Goal: Obtain resource: Download file/media

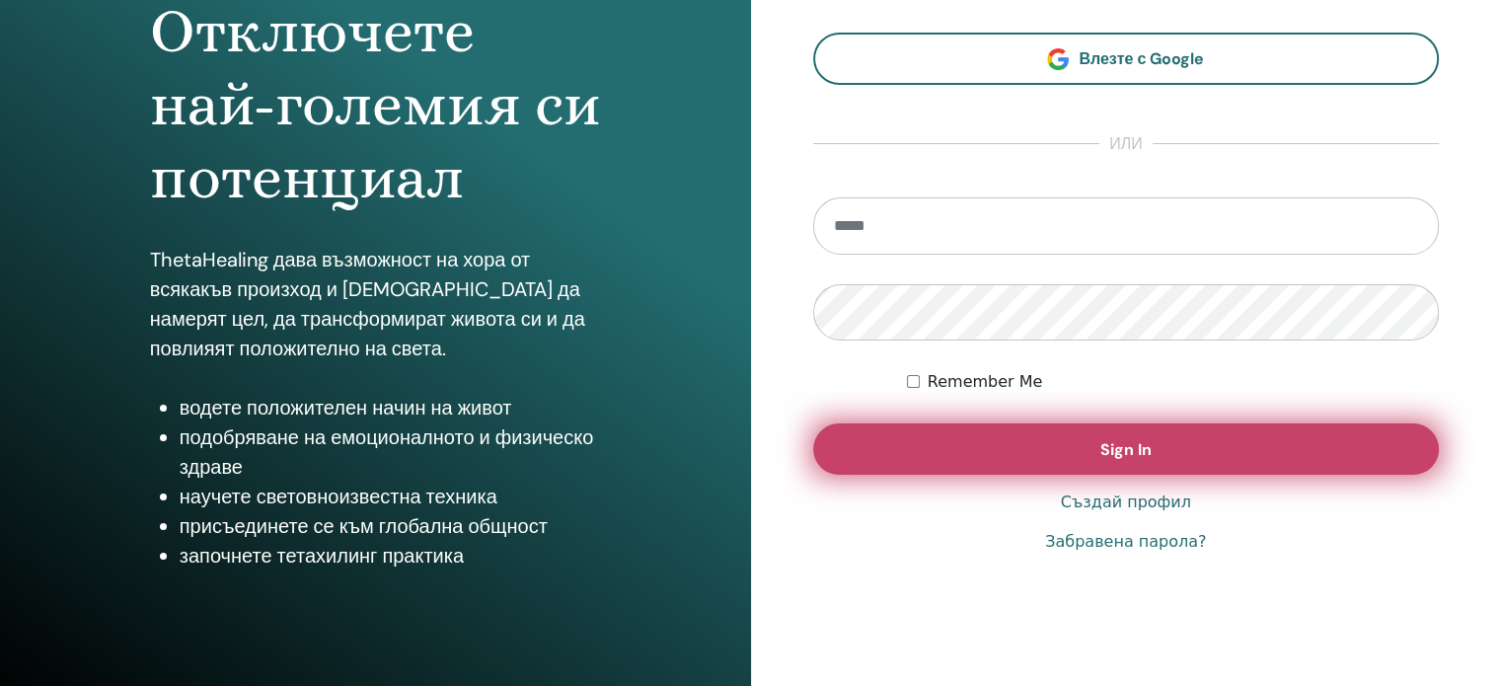
scroll to position [261, 0]
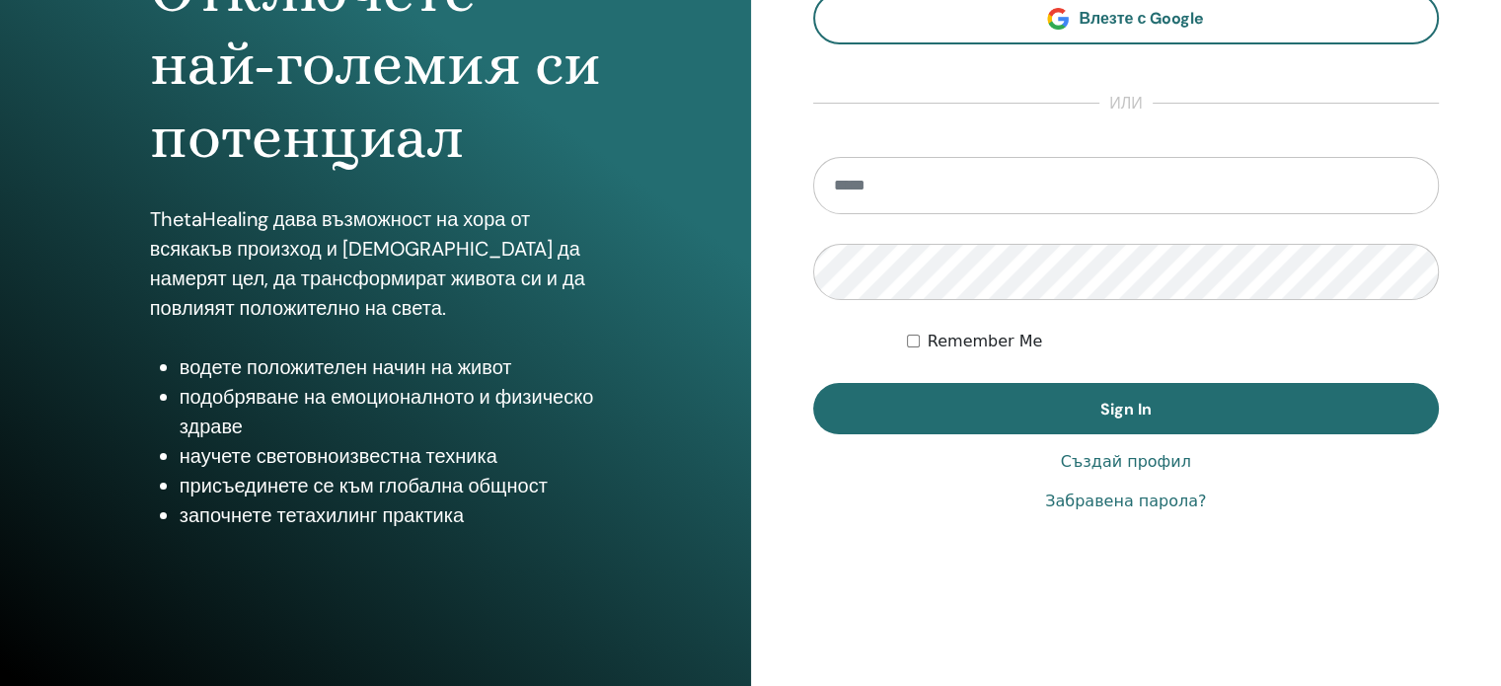
type input "**********"
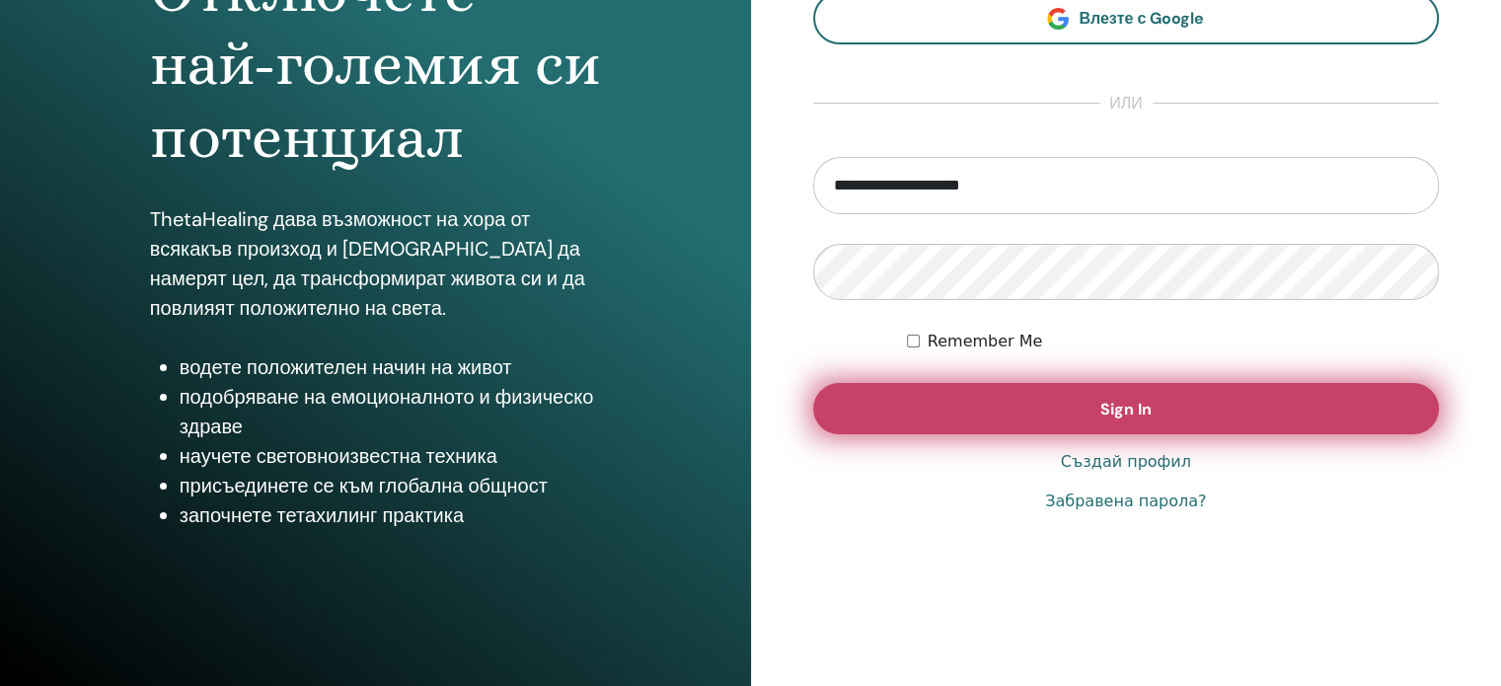
click at [1085, 402] on button "Sign In" at bounding box center [1126, 408] width 627 height 51
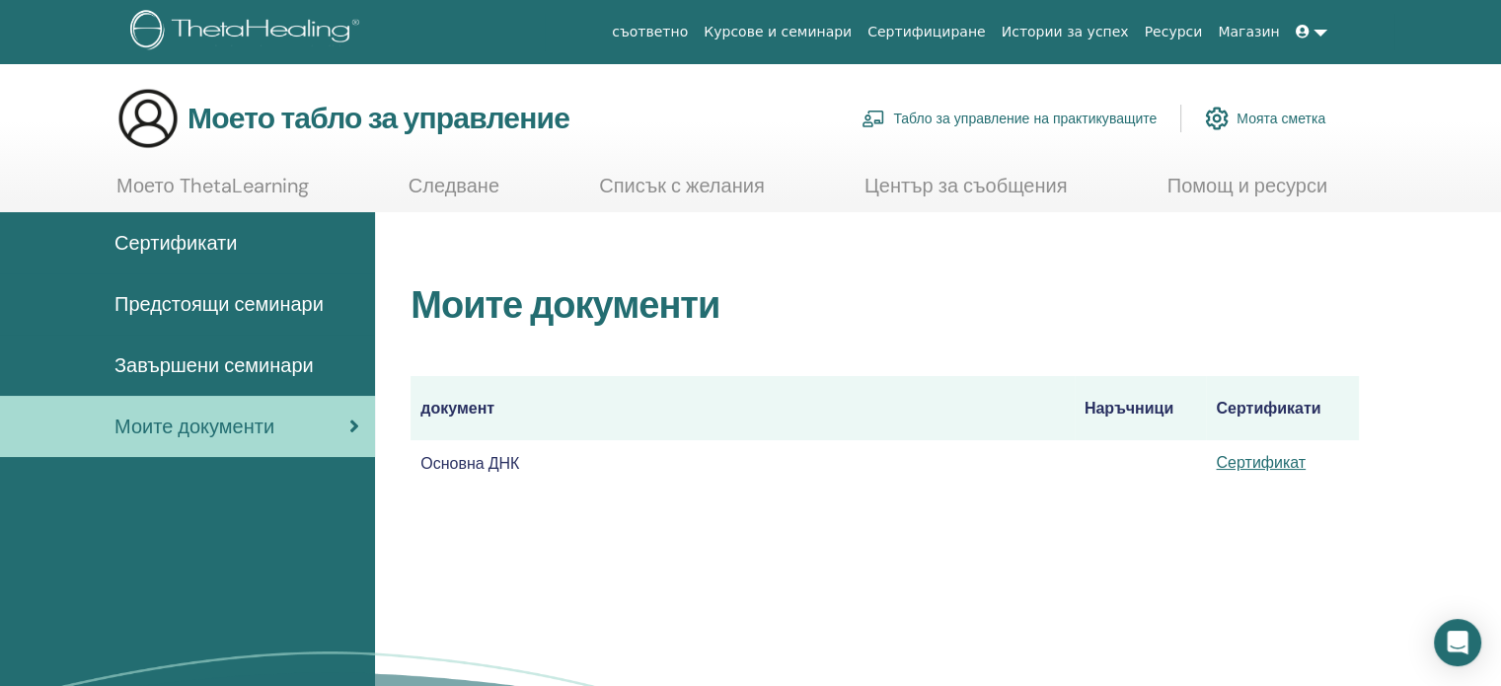
click at [209, 246] on font "Сертификати" at bounding box center [175, 243] width 122 height 26
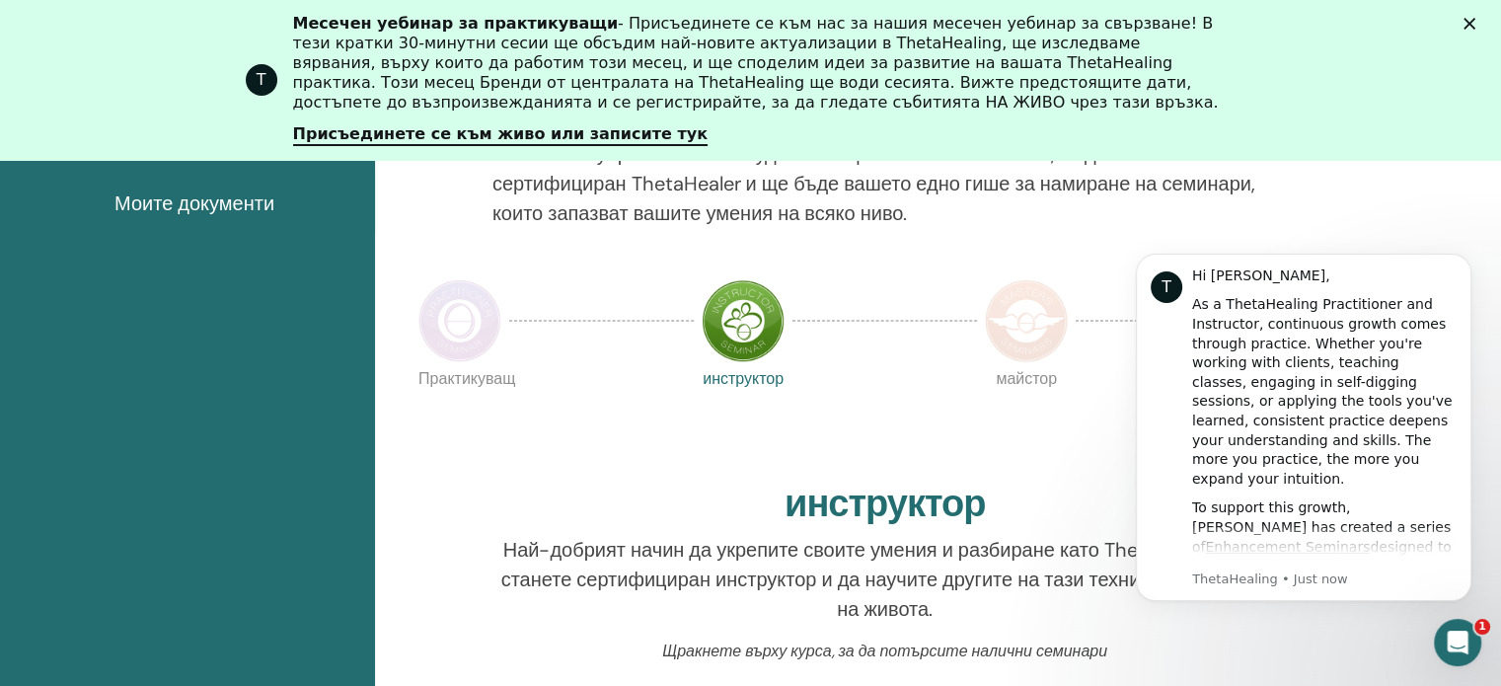
scroll to position [576, 0]
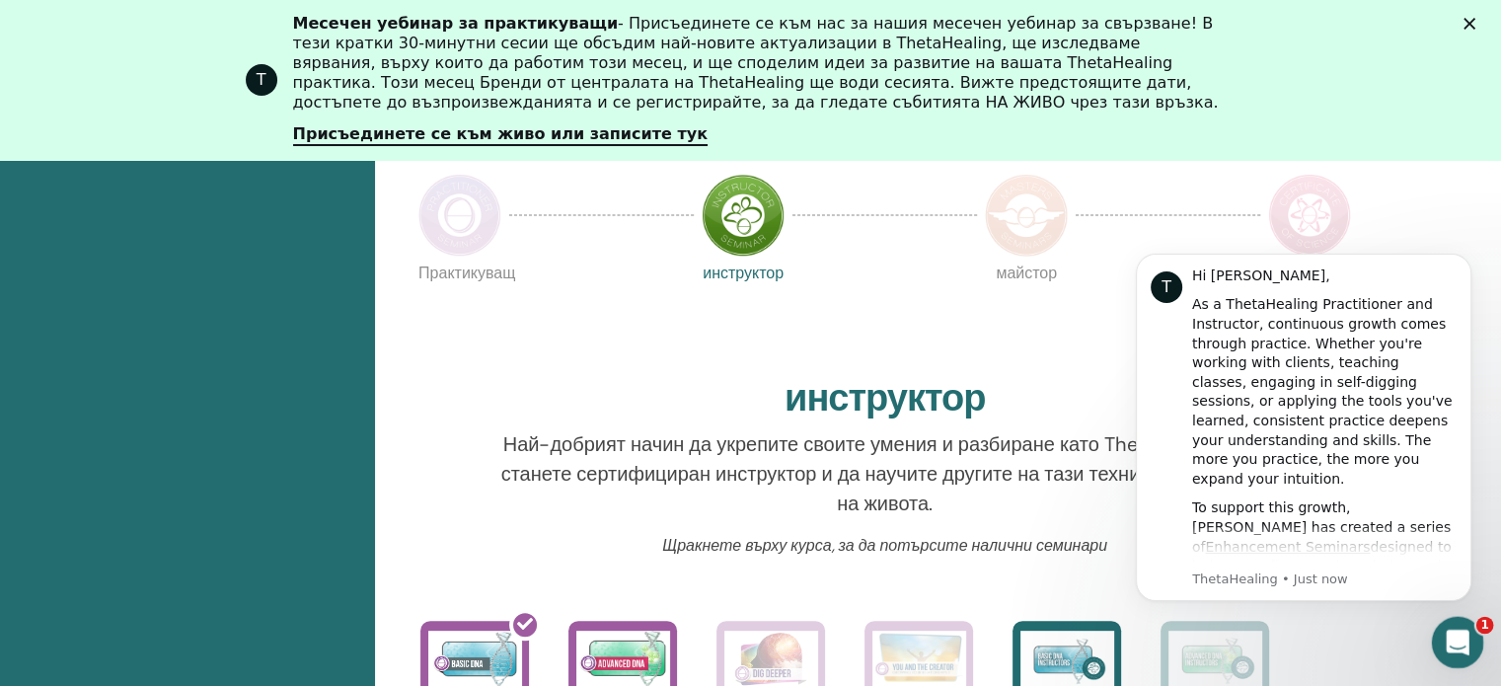
click at [1470, 631] on div "Отворете Intercom Messenger" at bounding box center [1454, 639] width 65 height 65
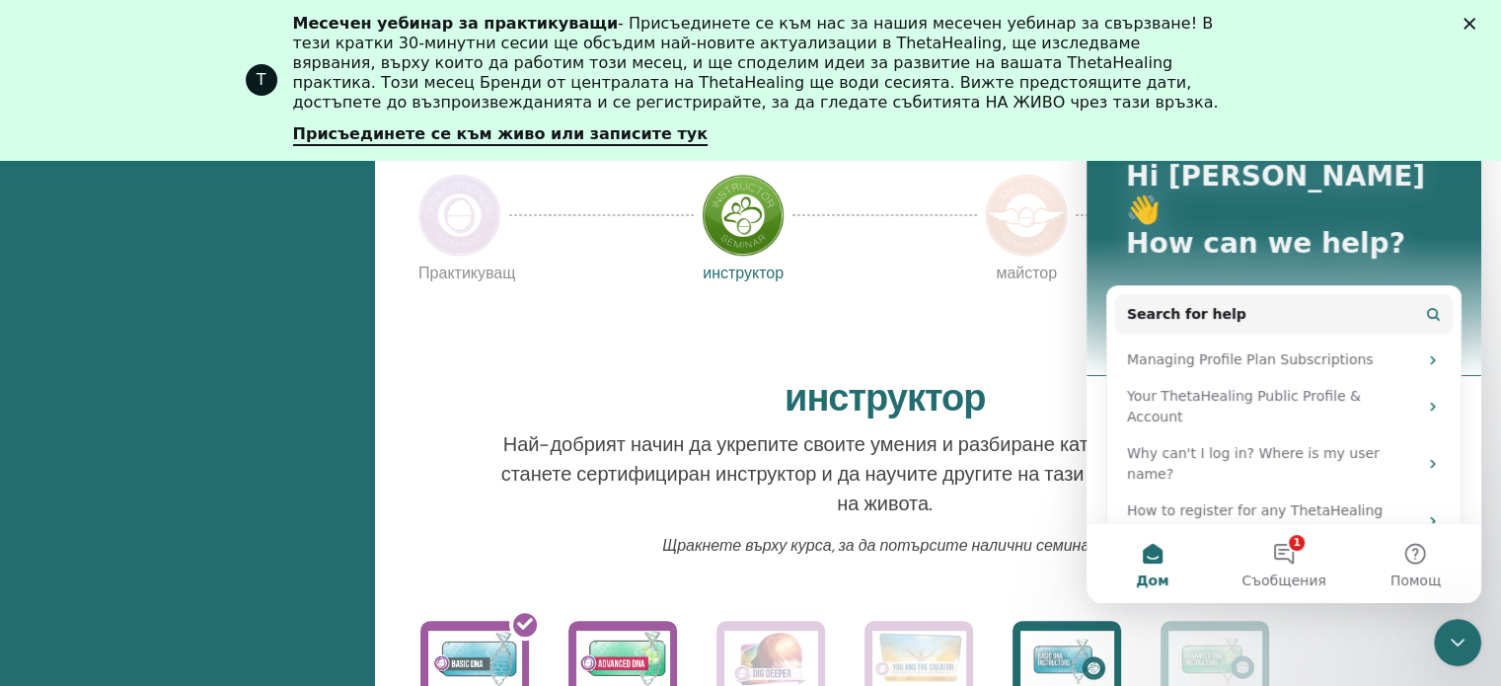
scroll to position [33, 0]
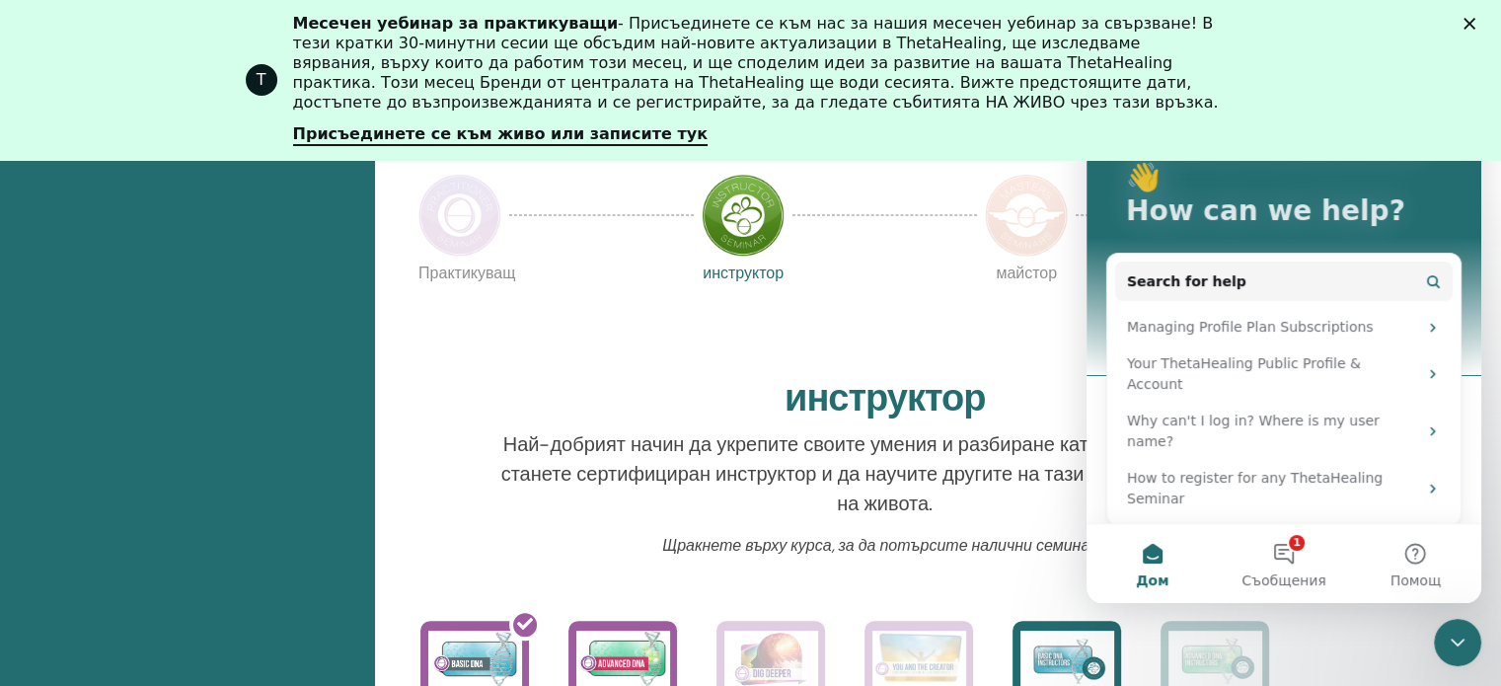
click at [1276, 548] on button "1 Съобщения" at bounding box center [1283, 563] width 131 height 79
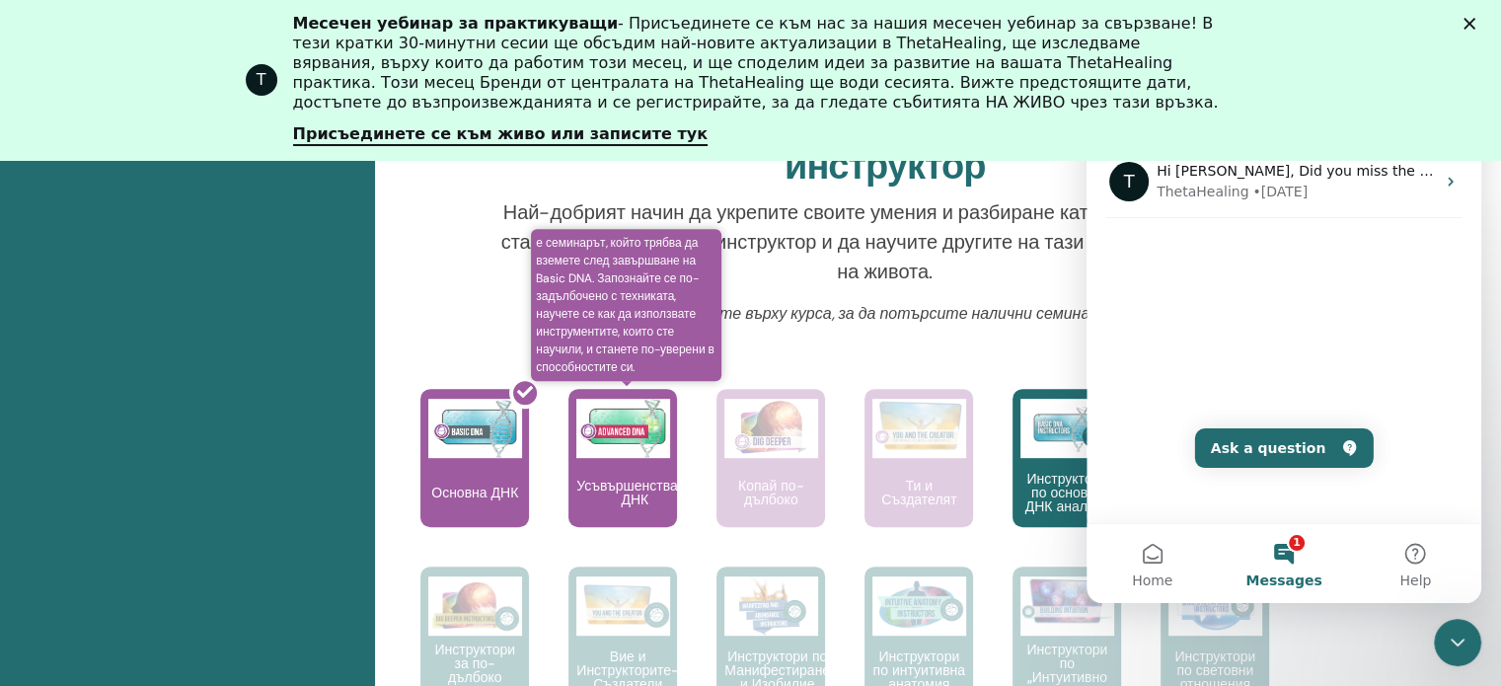
scroll to position [873, 0]
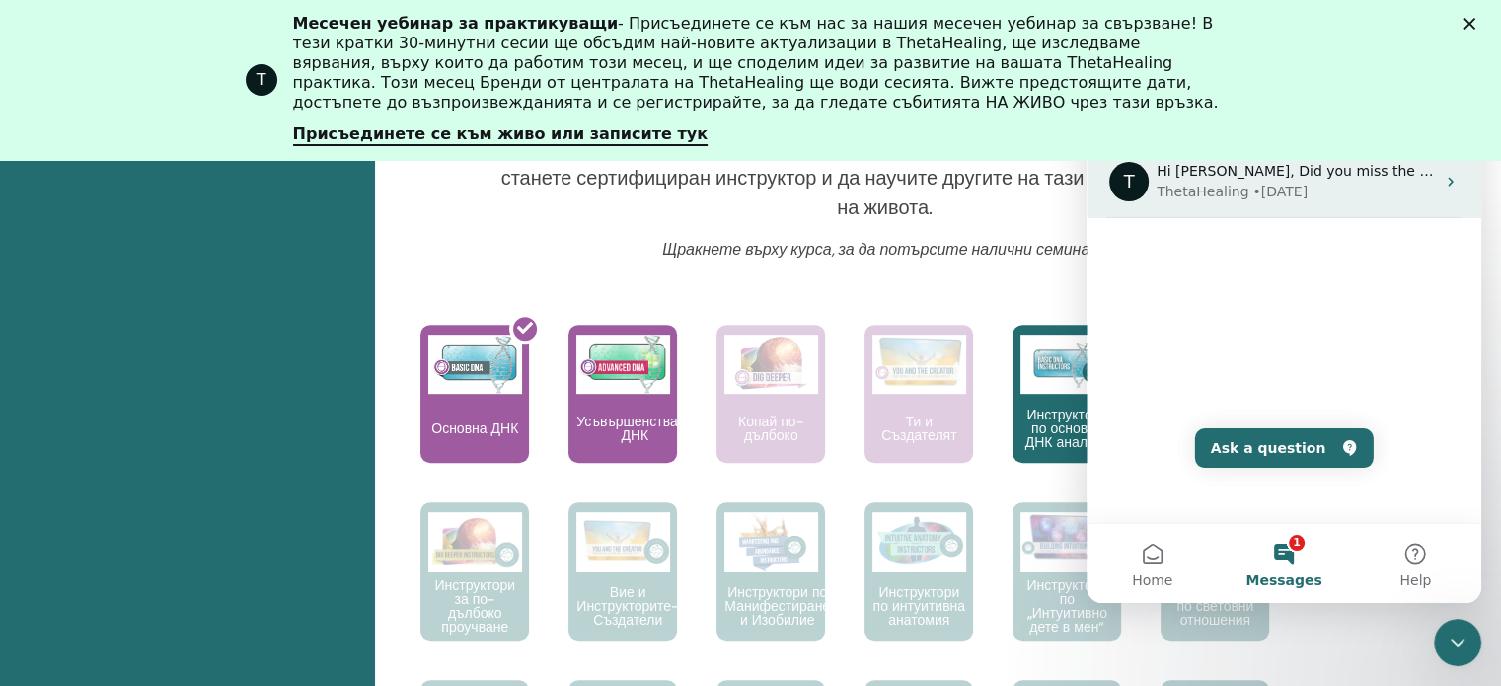
click at [1443, 182] on icon "Интерком месинджър" at bounding box center [1451, 182] width 16 height 16
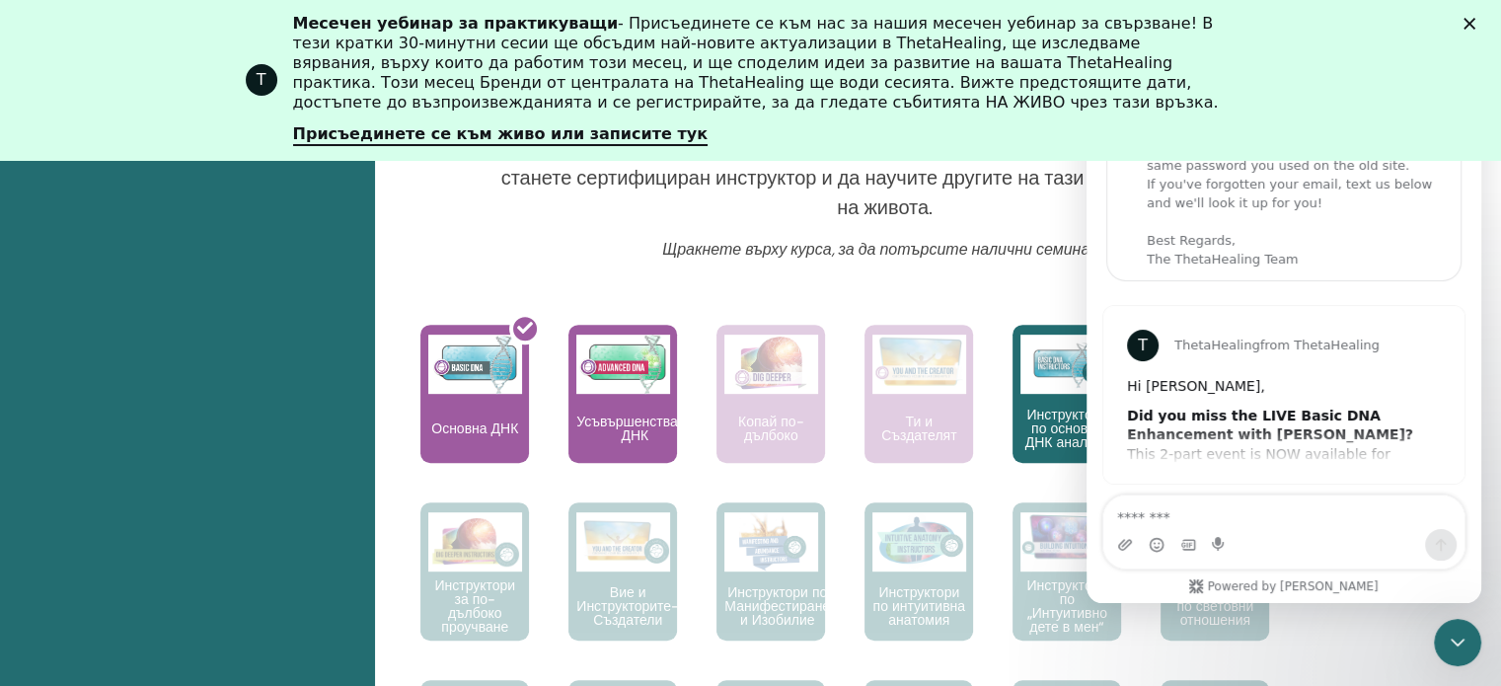
scroll to position [108, 0]
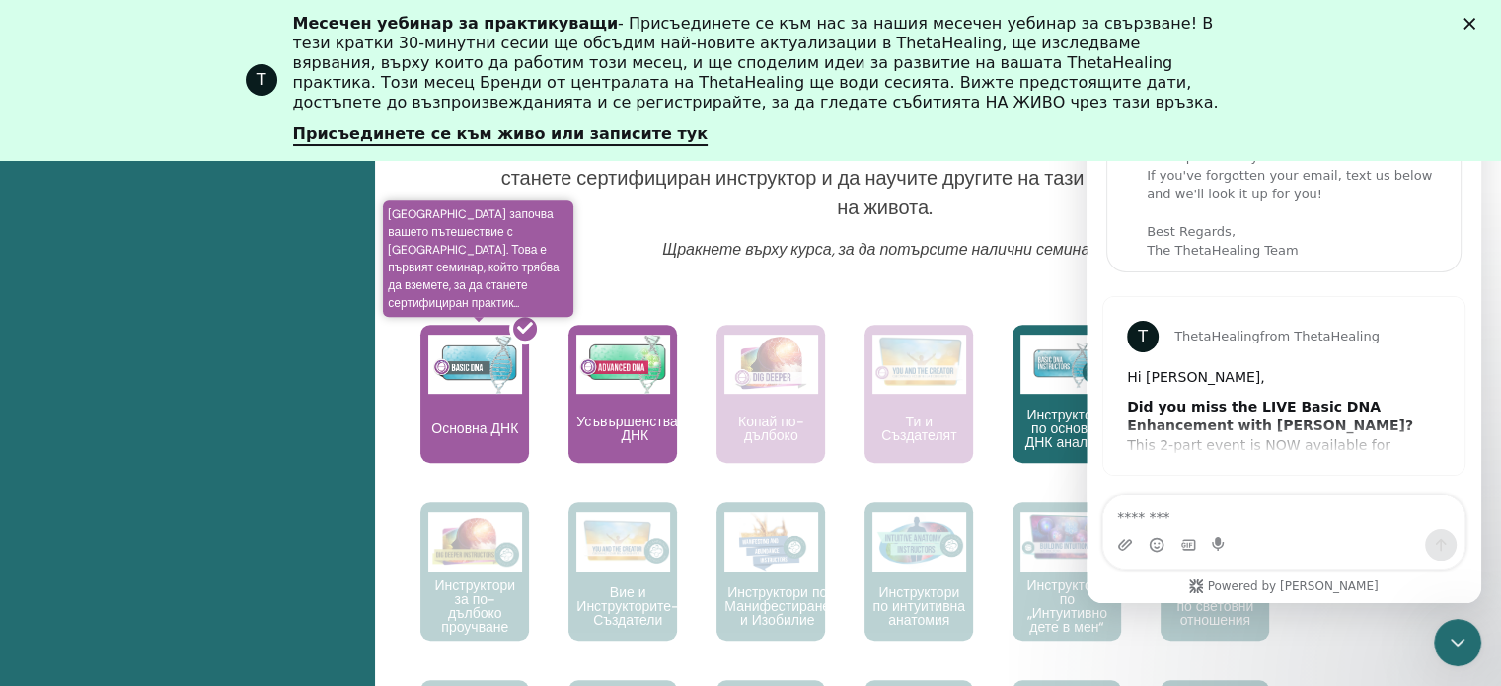
click at [456, 397] on div at bounding box center [486, 402] width 109 height 178
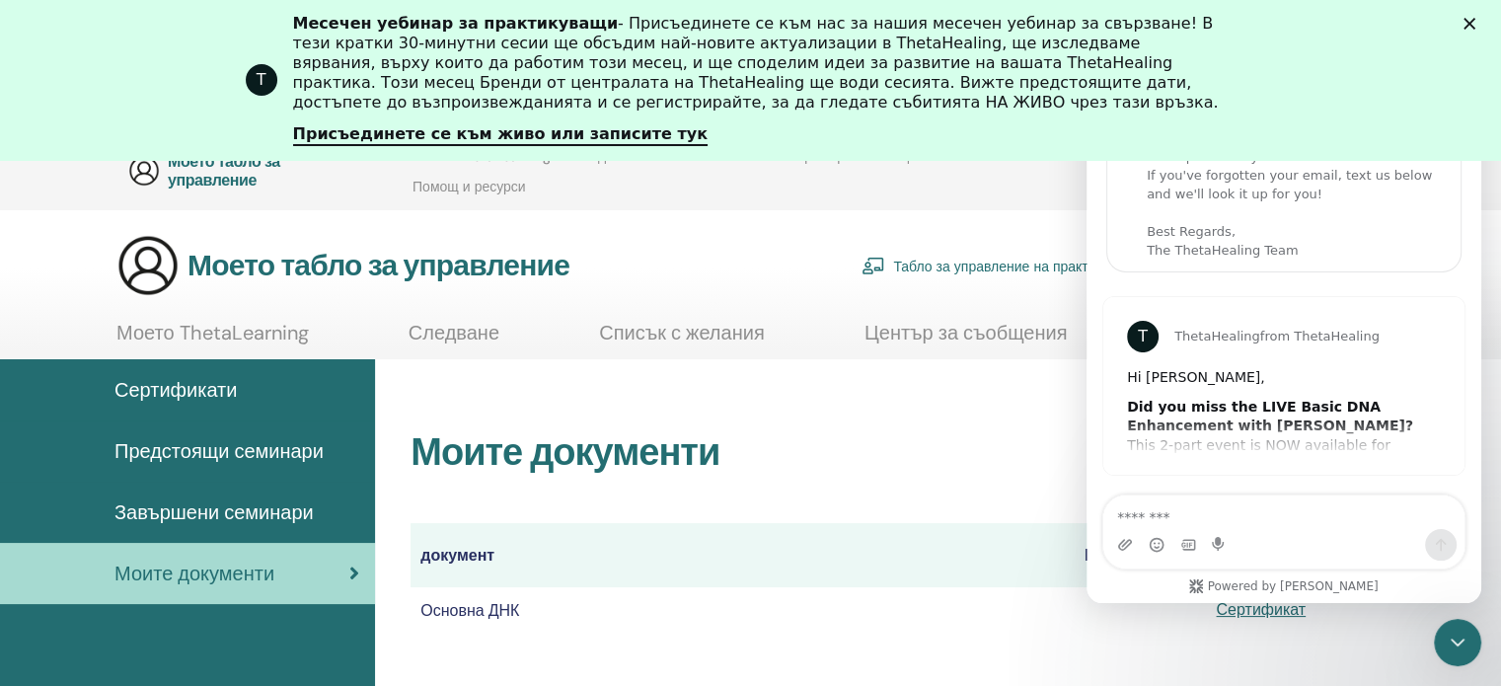
scroll to position [276, 0]
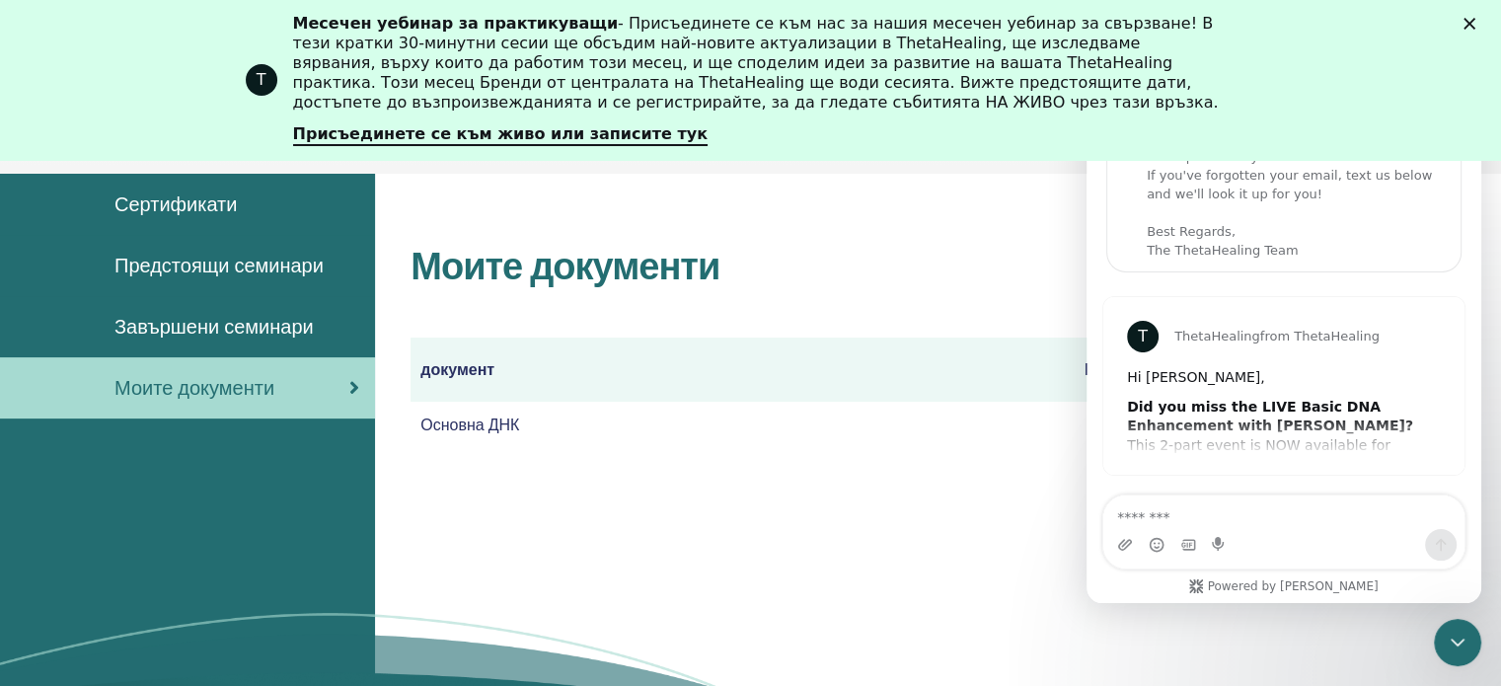
click at [774, 483] on div "Моите документи документ Наръчници Сертификати Основна ДНК Сертификат" at bounding box center [938, 492] width 1126 height 637
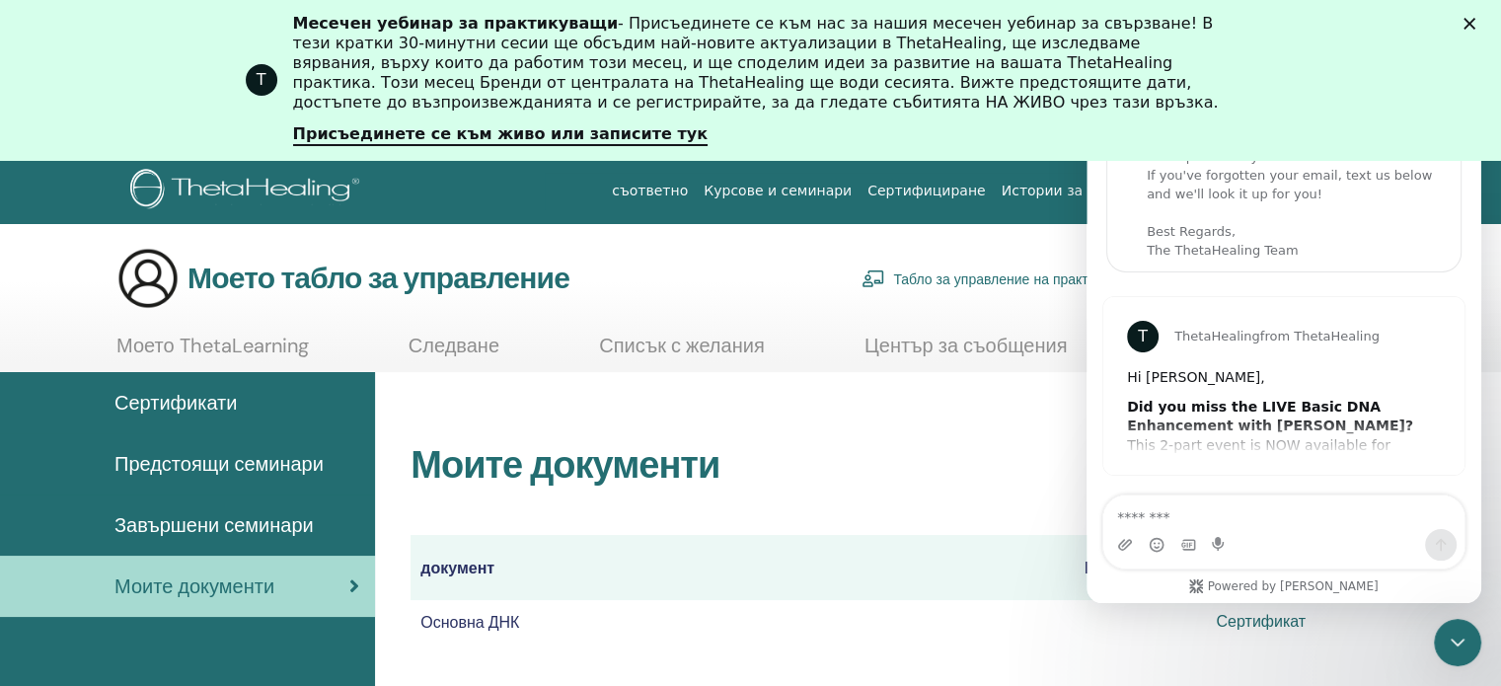
click at [1242, 627] on font "Сертификат" at bounding box center [1261, 621] width 90 height 21
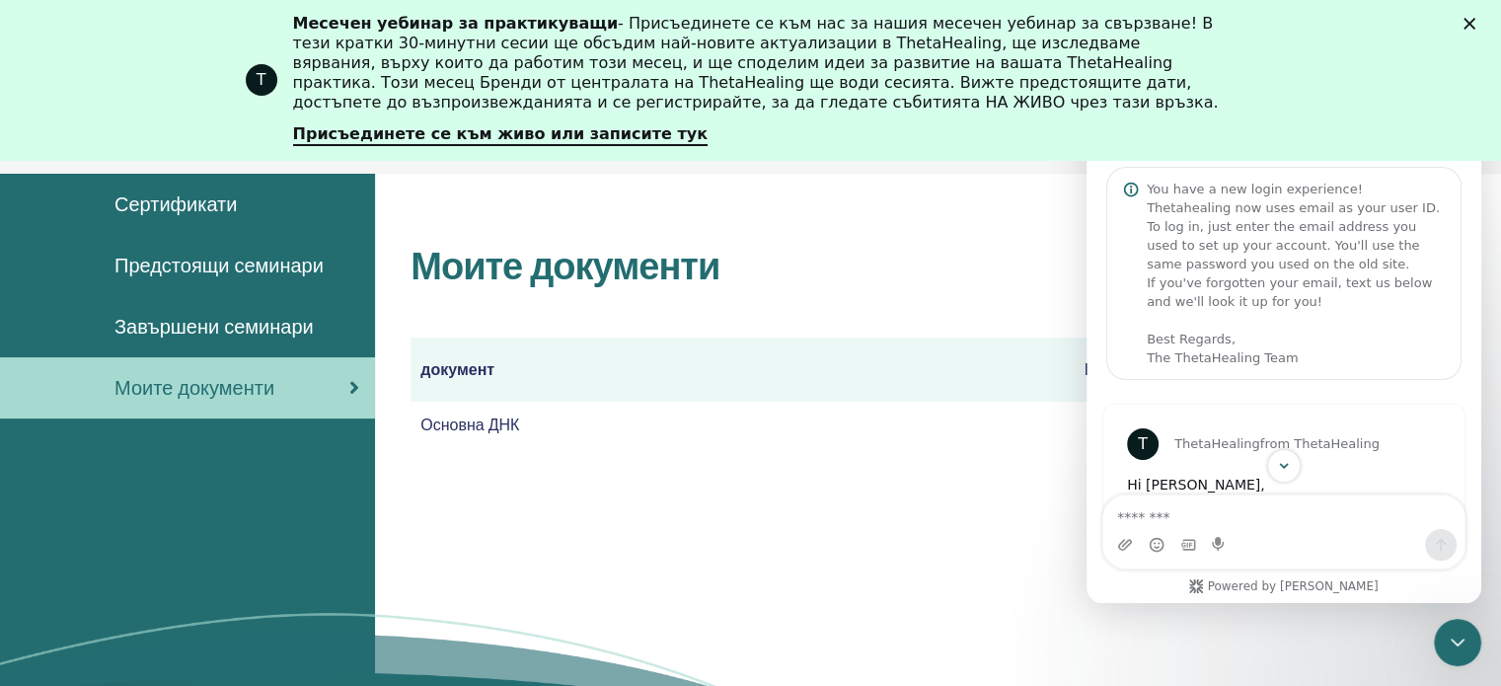
click at [1241, 580] on div "Powered by Fin" at bounding box center [1284, 586] width 220 height 18
click at [1040, 313] on div "Моите документи документ Наръчници Сертификати Основна ДНК Сертификат" at bounding box center [885, 346] width 949 height 202
click at [167, 208] on font "Сертификати" at bounding box center [175, 204] width 122 height 26
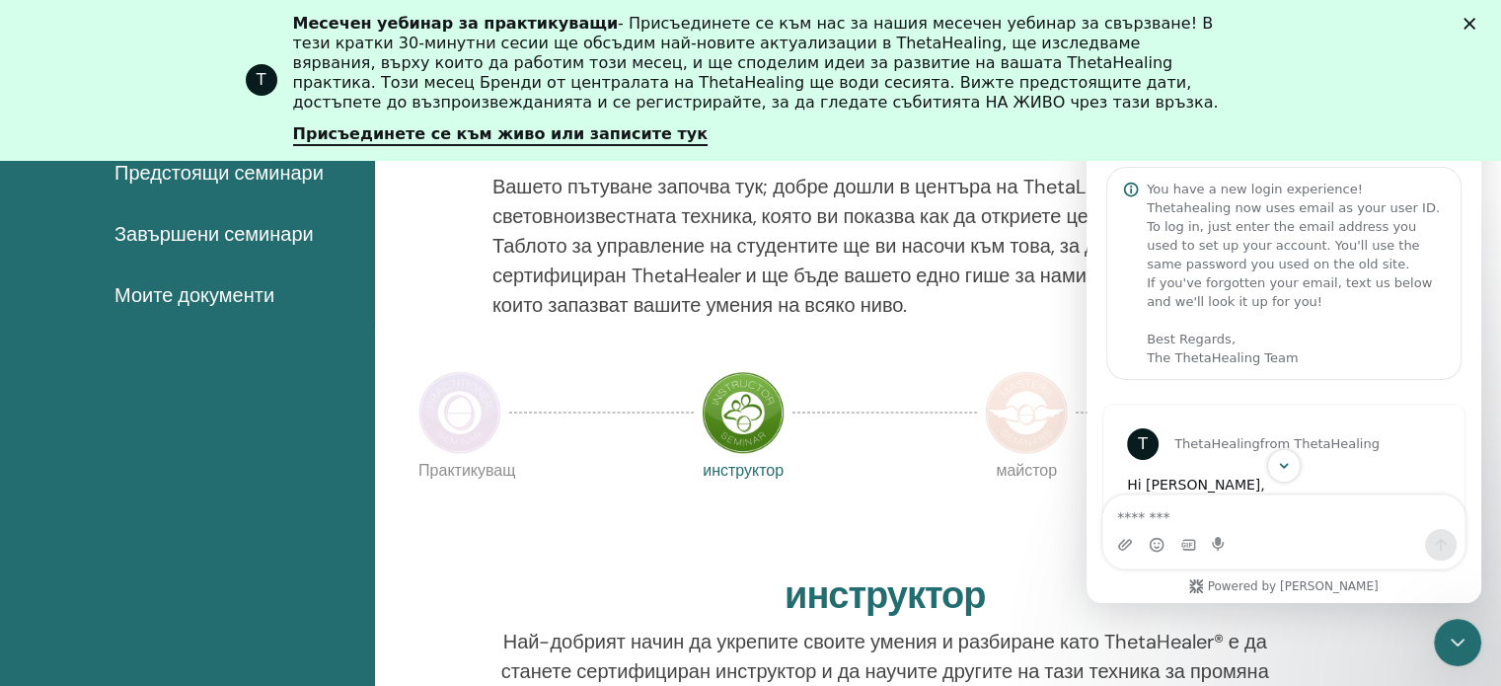
click at [1476, 22] on icon "Затвори" at bounding box center [1470, 24] width 12 height 12
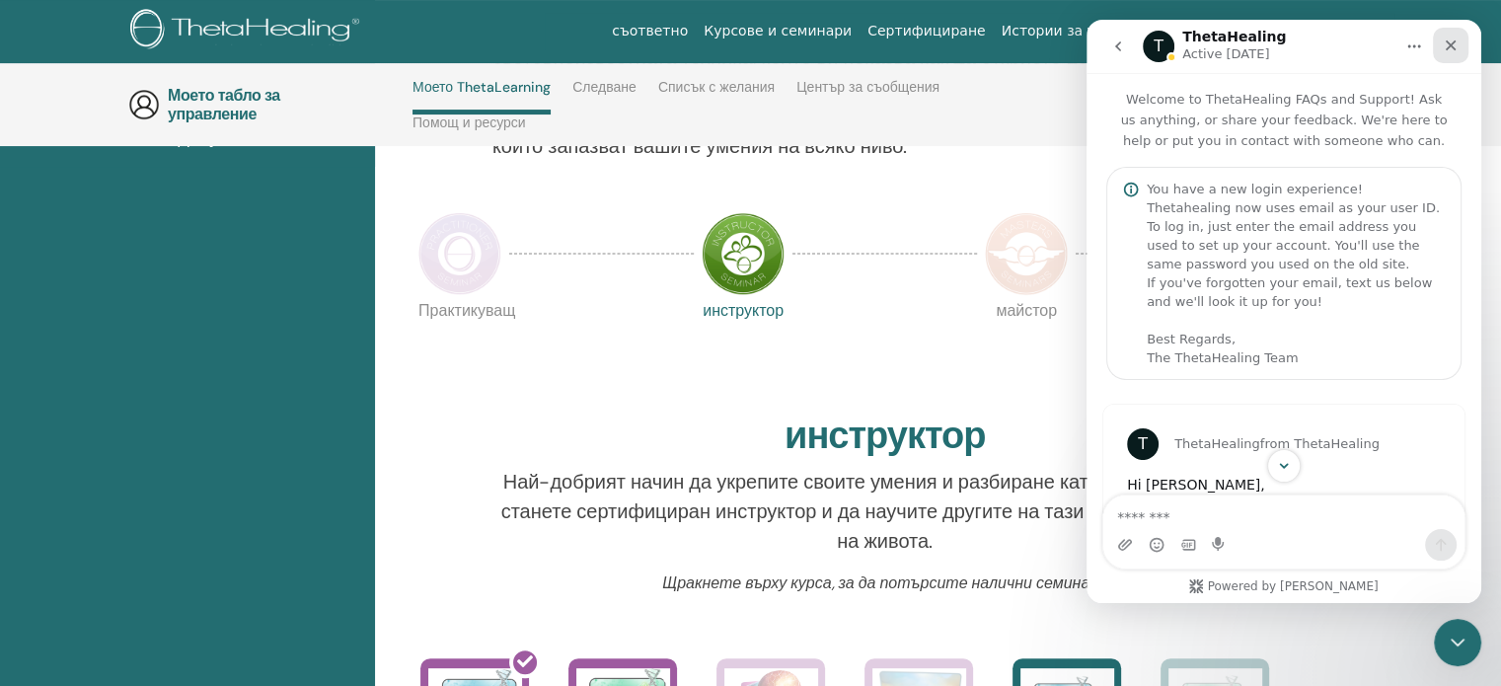
click at [1447, 44] on icon "Close" at bounding box center [1451, 46] width 16 height 16
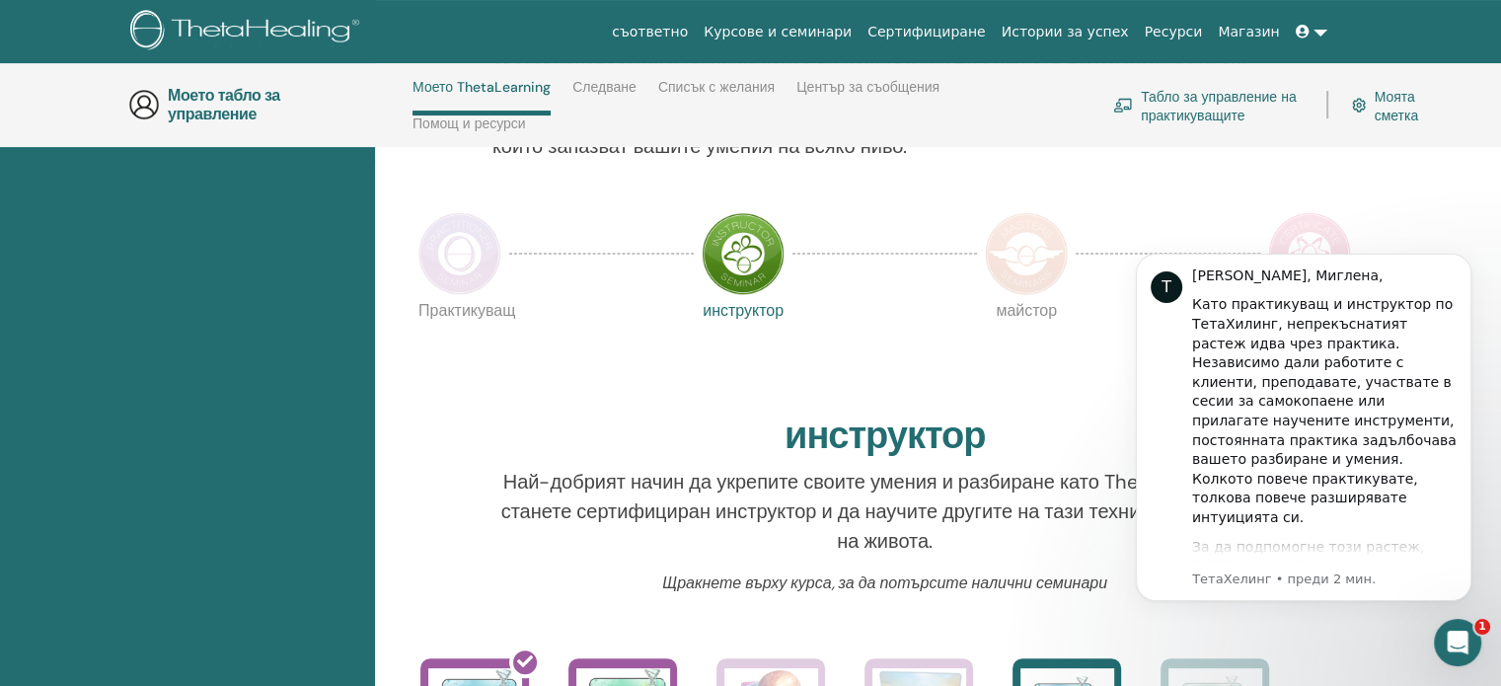
click at [1049, 362] on p "майстор" at bounding box center [1026, 344] width 83 height 83
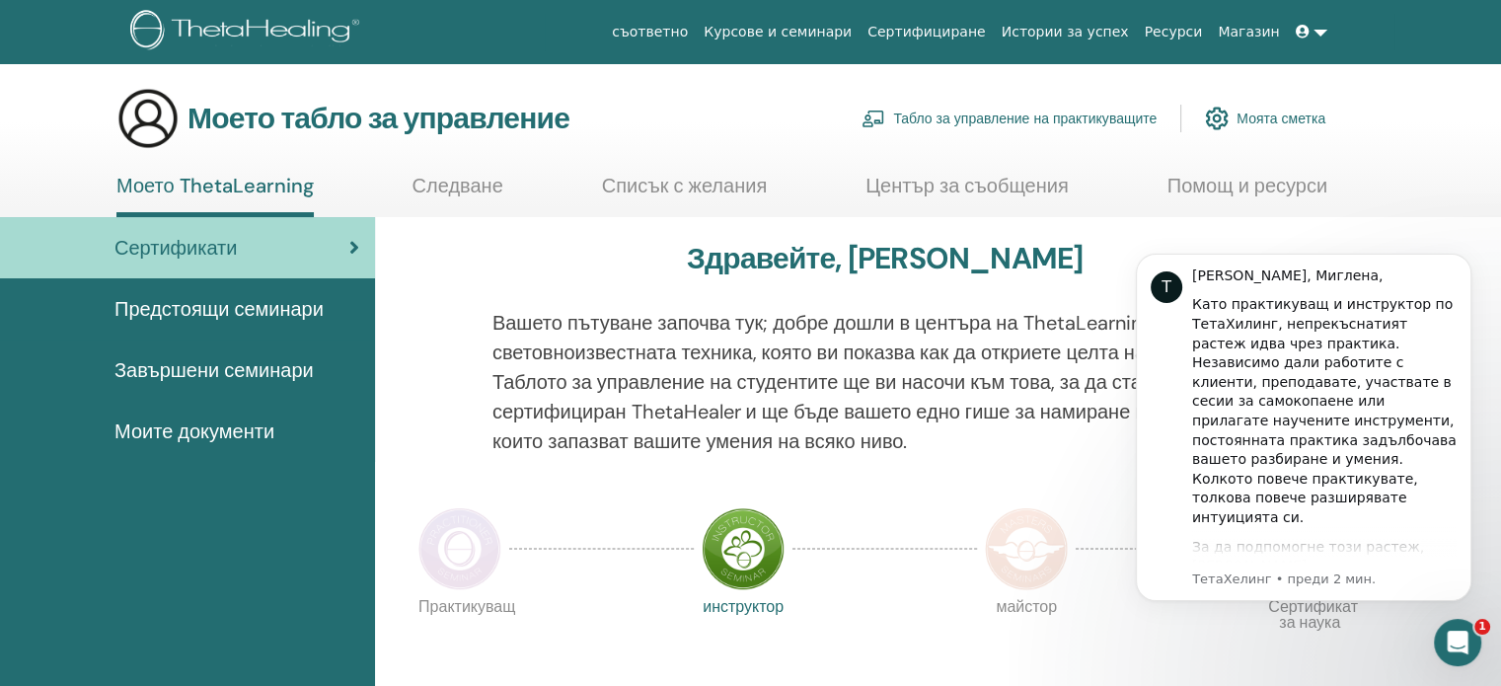
click at [350, 248] on icon at bounding box center [354, 248] width 10 height 20
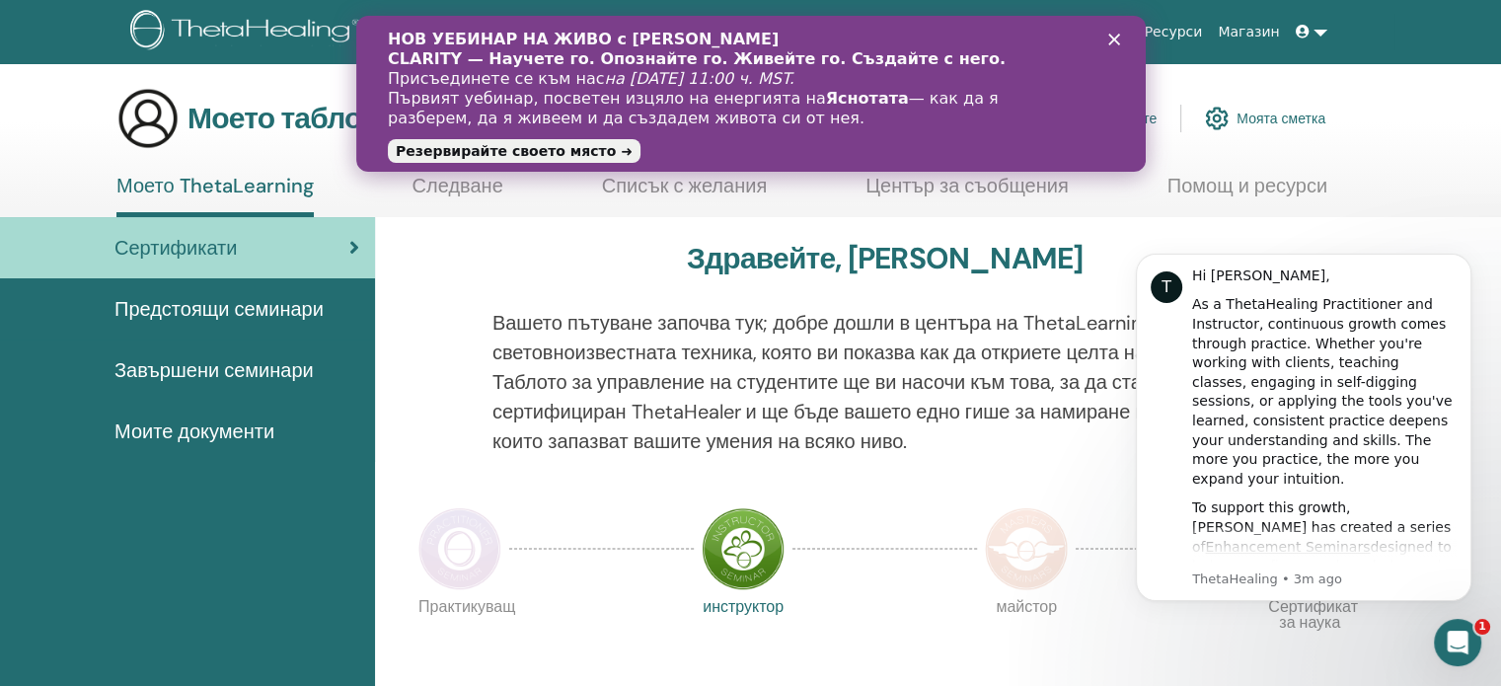
click at [964, 475] on div "Вашето пътуване започва тук; добре дошли в центъра на ThetaLearning. Научете св…" at bounding box center [885, 394] width 815 height 172
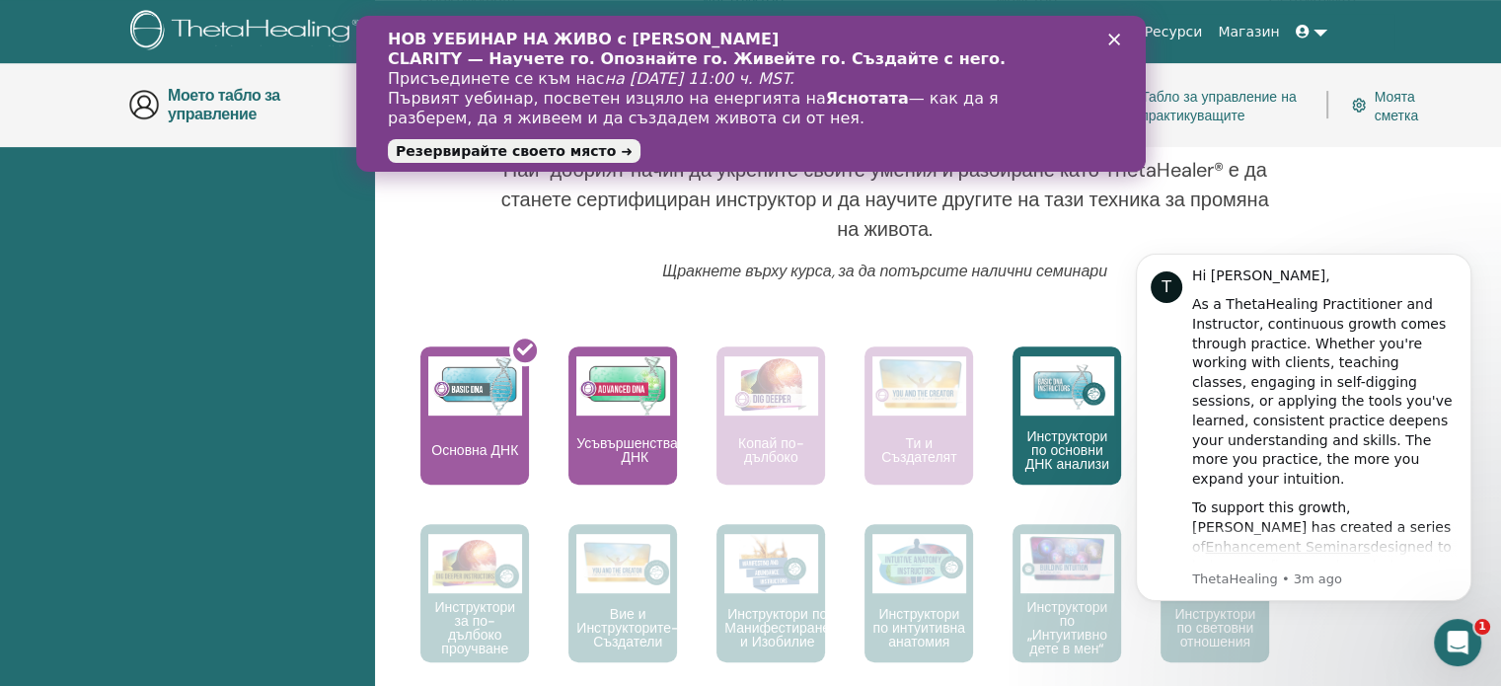
scroll to position [774, 0]
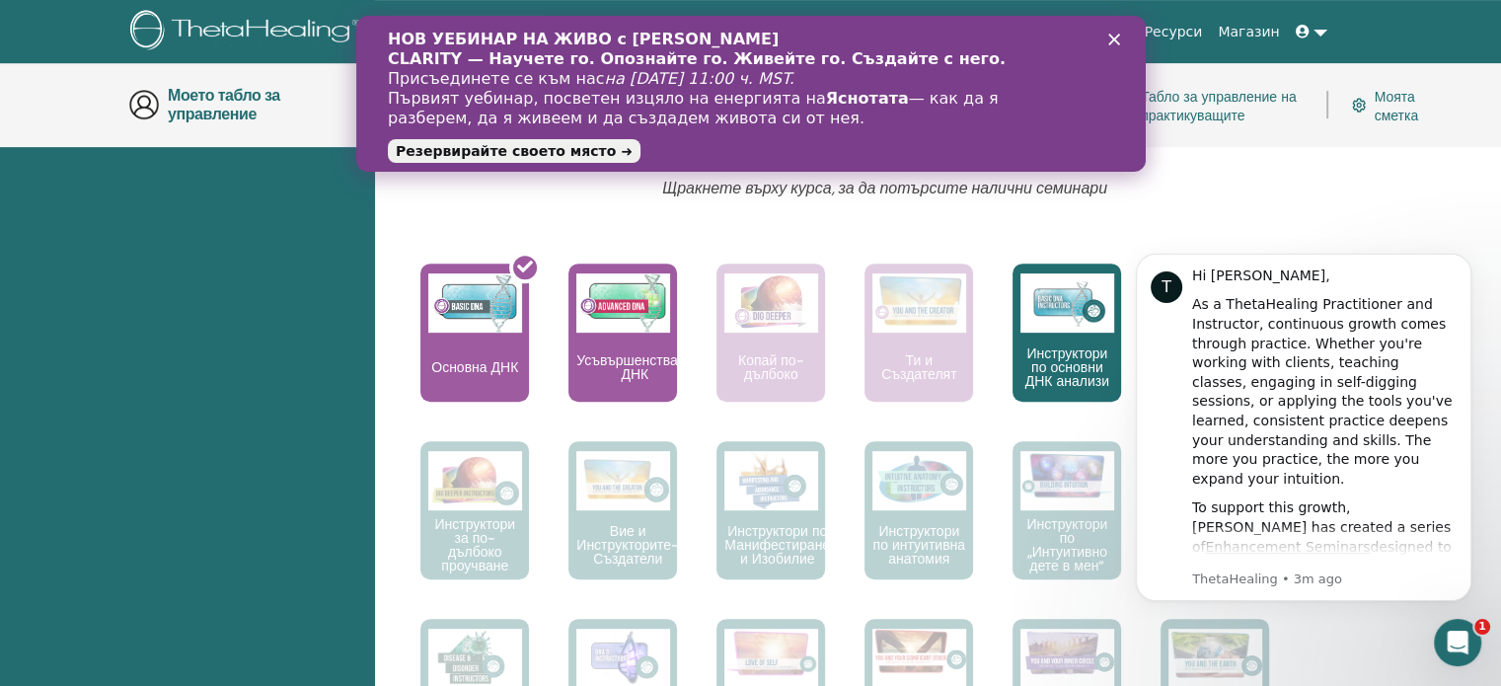
click at [1115, 37] on polygon "Затвори" at bounding box center [1113, 40] width 12 height 12
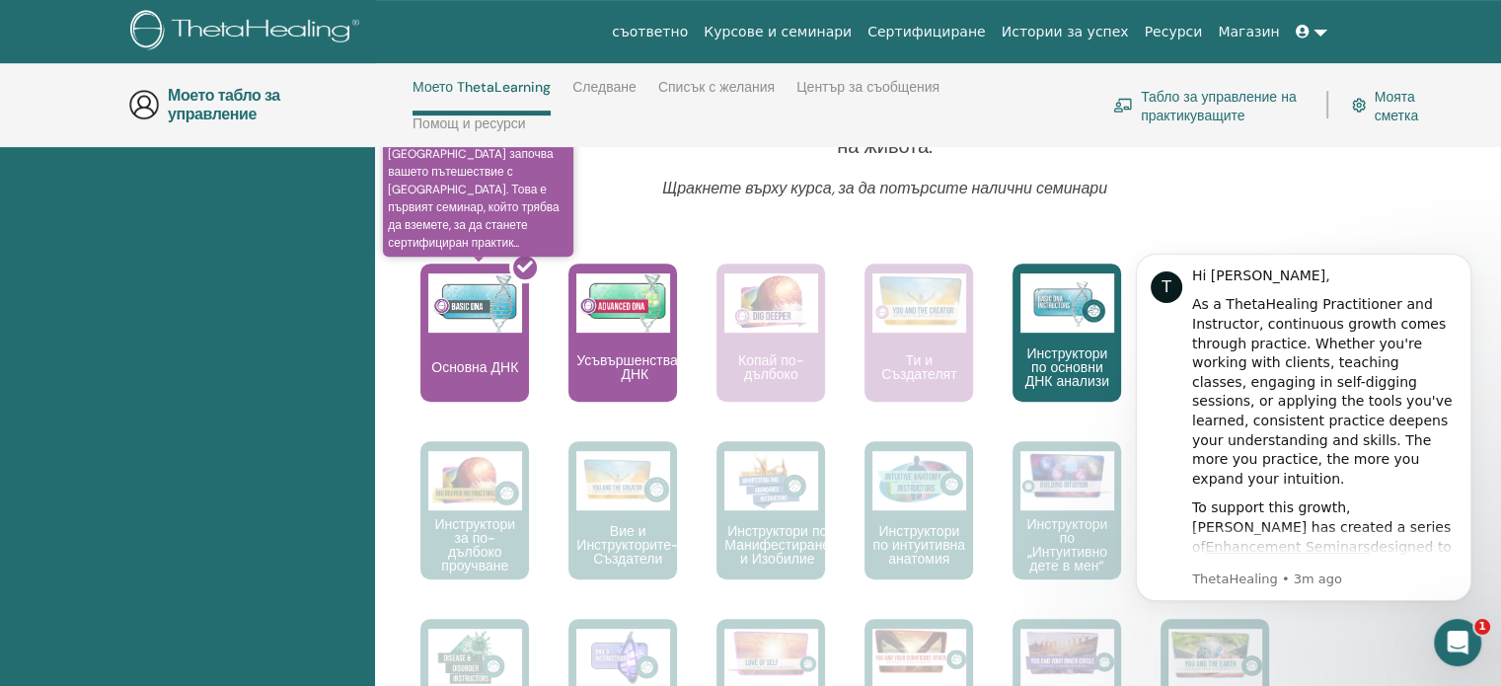
click at [466, 322] on div at bounding box center [486, 341] width 109 height 178
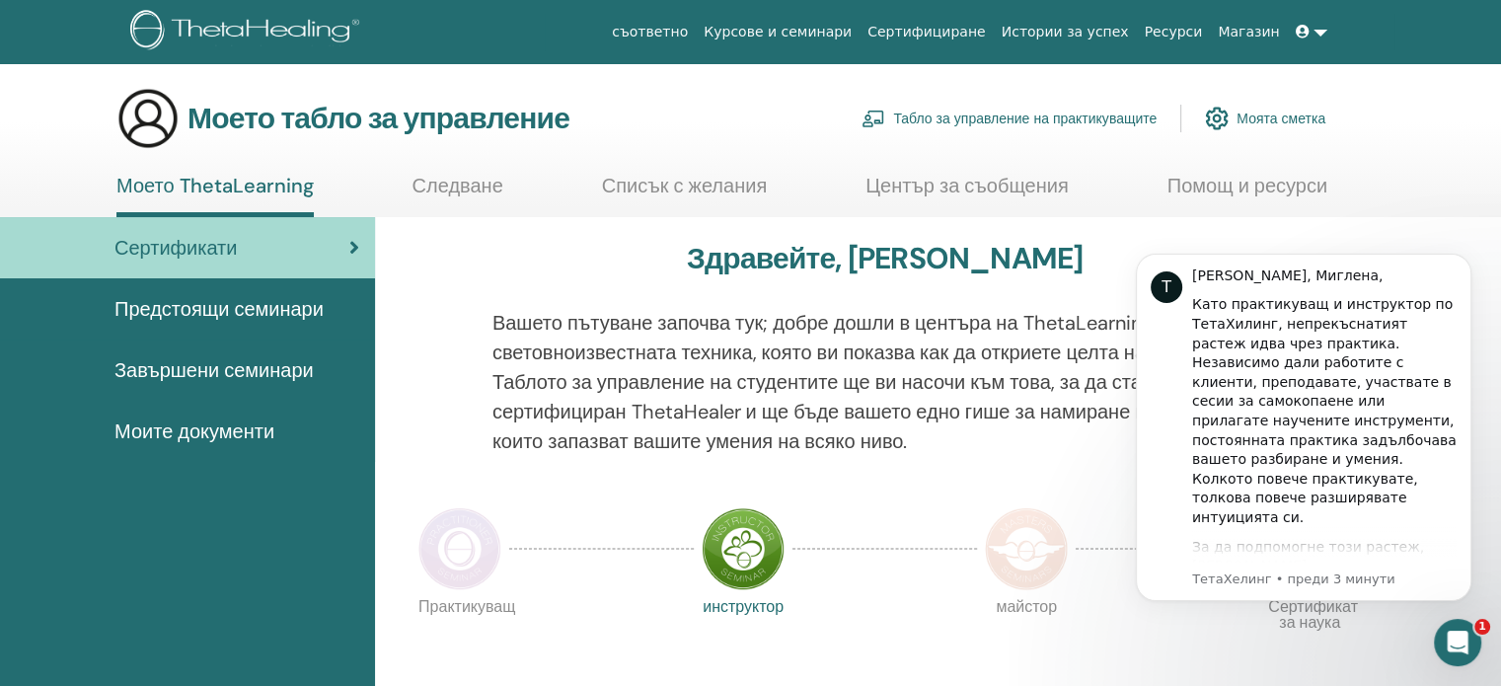
click at [190, 370] on font "Завършени семинари" at bounding box center [213, 370] width 199 height 26
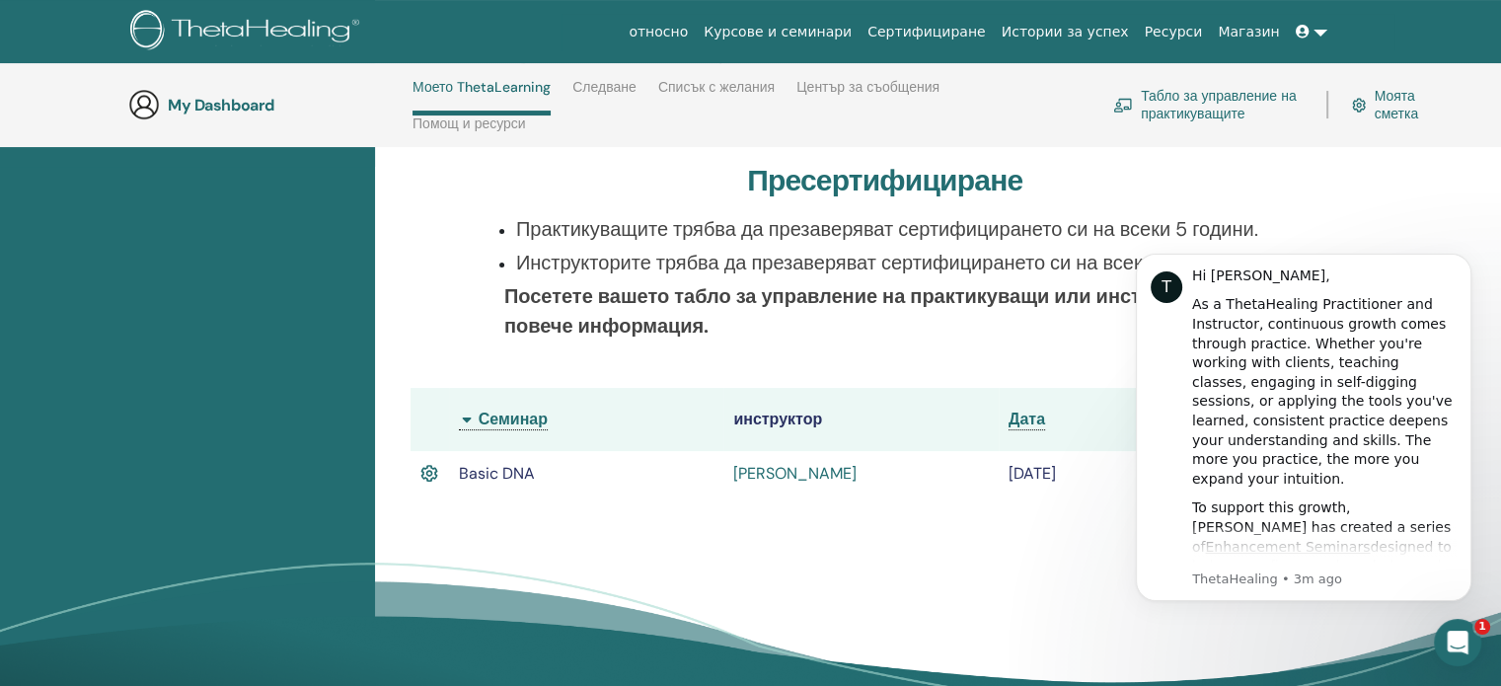
click at [465, 418] on th "Семинар" at bounding box center [586, 419] width 275 height 63
click at [509, 417] on th "Семинар" at bounding box center [586, 419] width 275 height 63
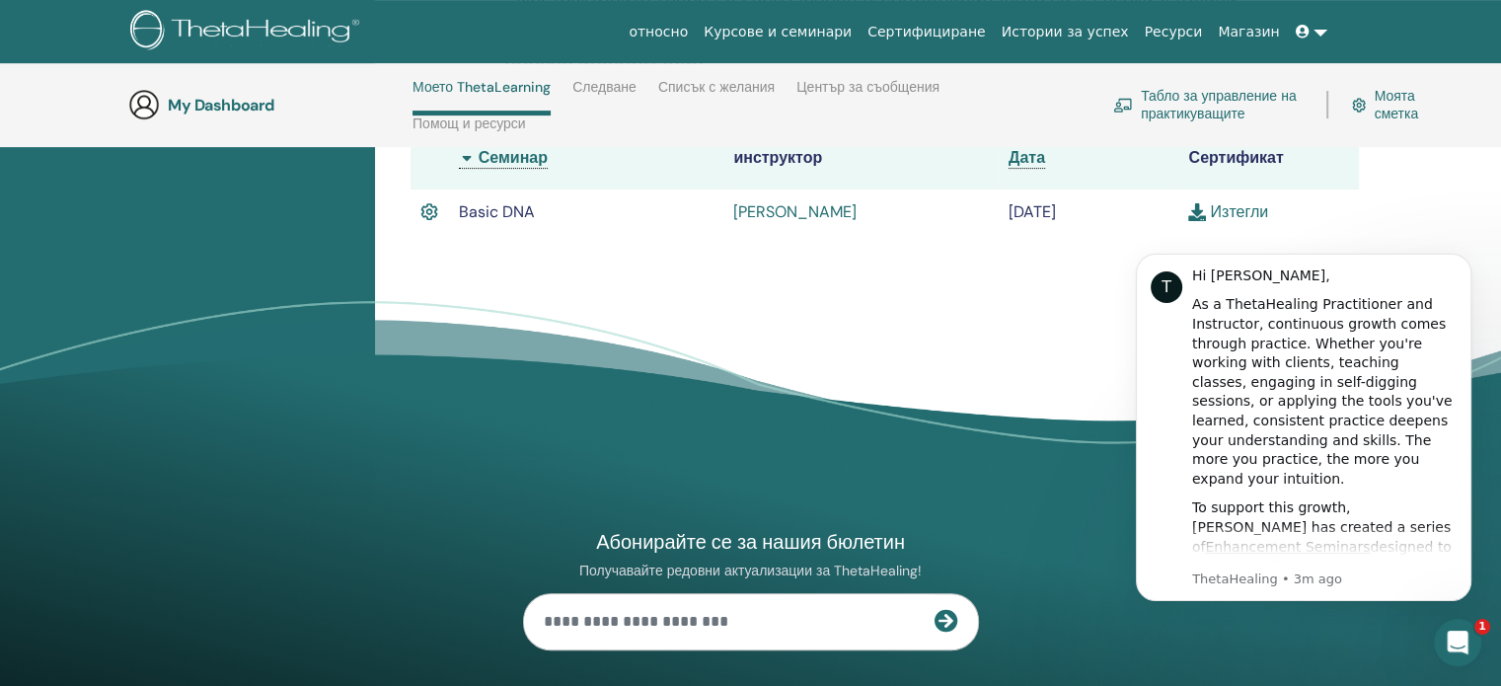
scroll to position [675, 0]
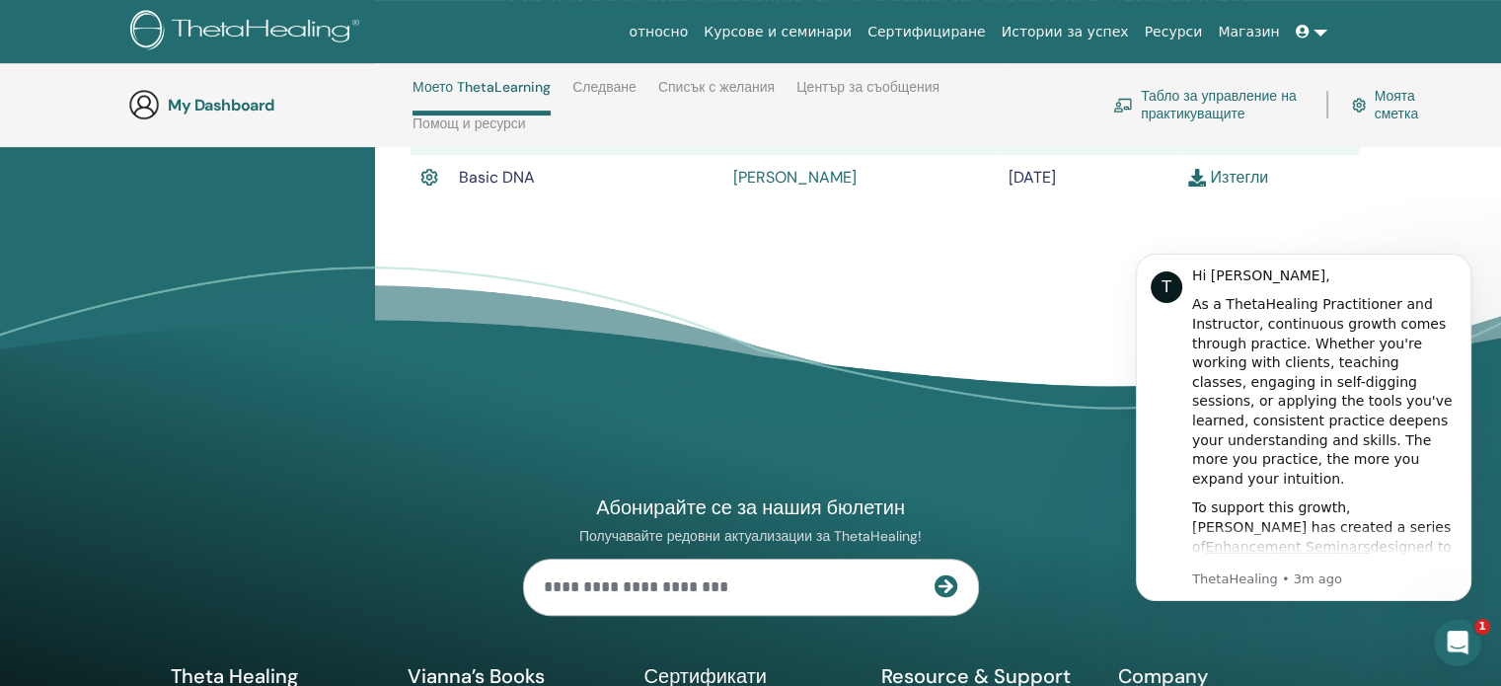
click at [1226, 177] on link "Изтегли" at bounding box center [1228, 177] width 80 height 21
click at [1222, 179] on link "Изтегли" at bounding box center [1228, 177] width 80 height 21
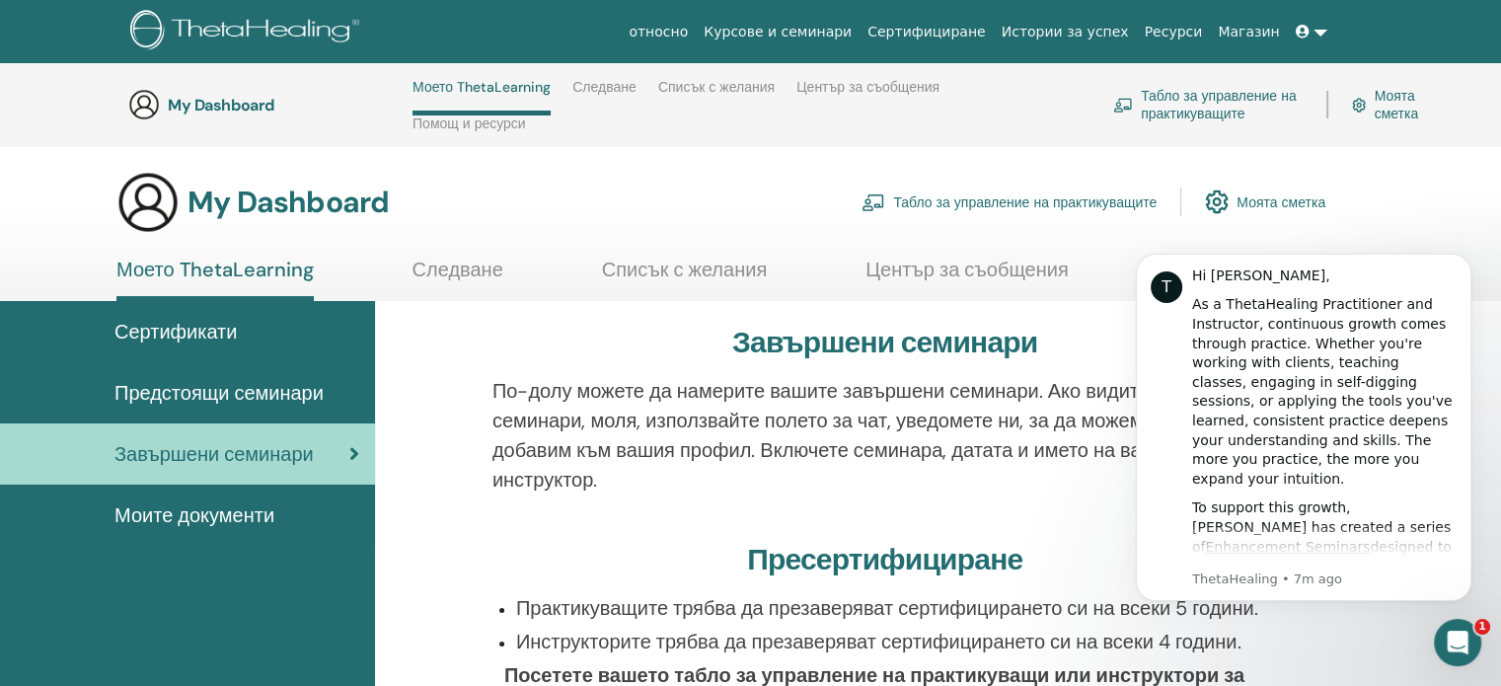
scroll to position [0, 0]
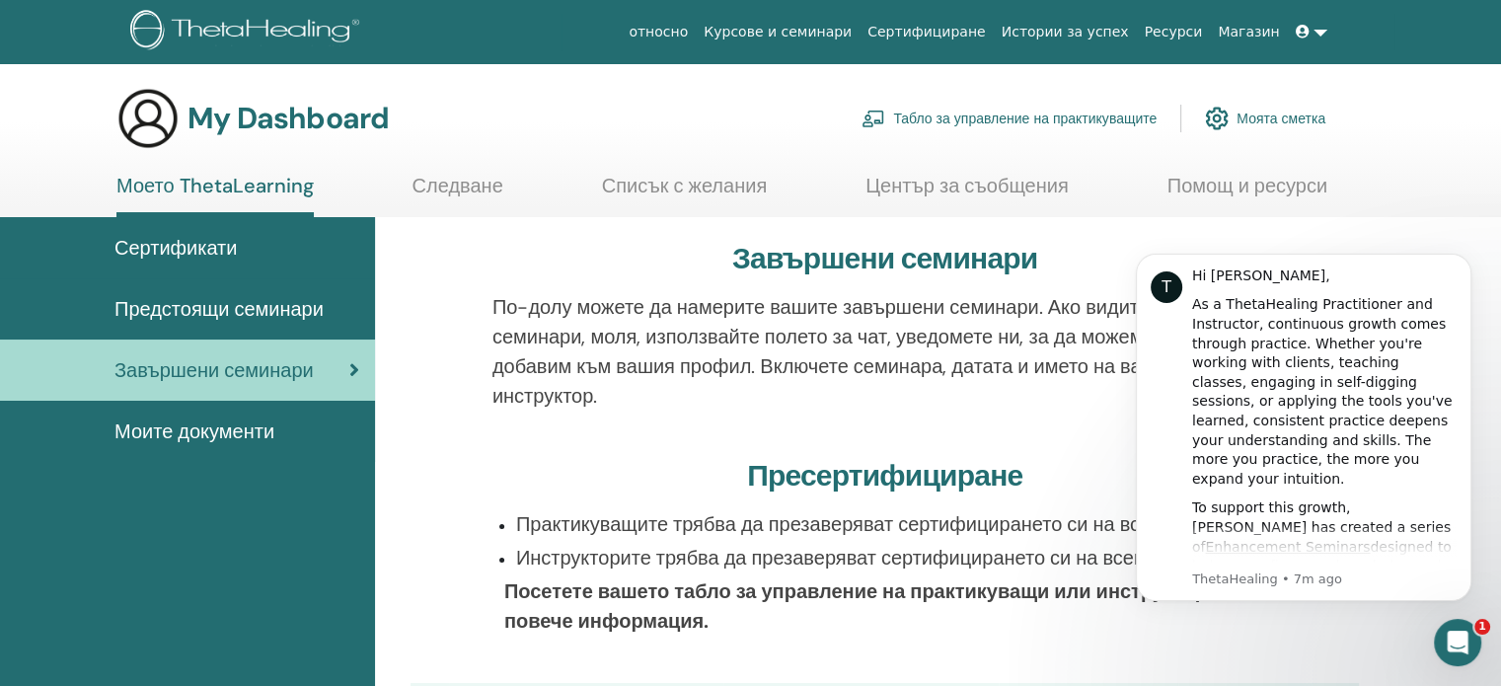
click at [192, 433] on span "Моите документи" at bounding box center [194, 432] width 160 height 30
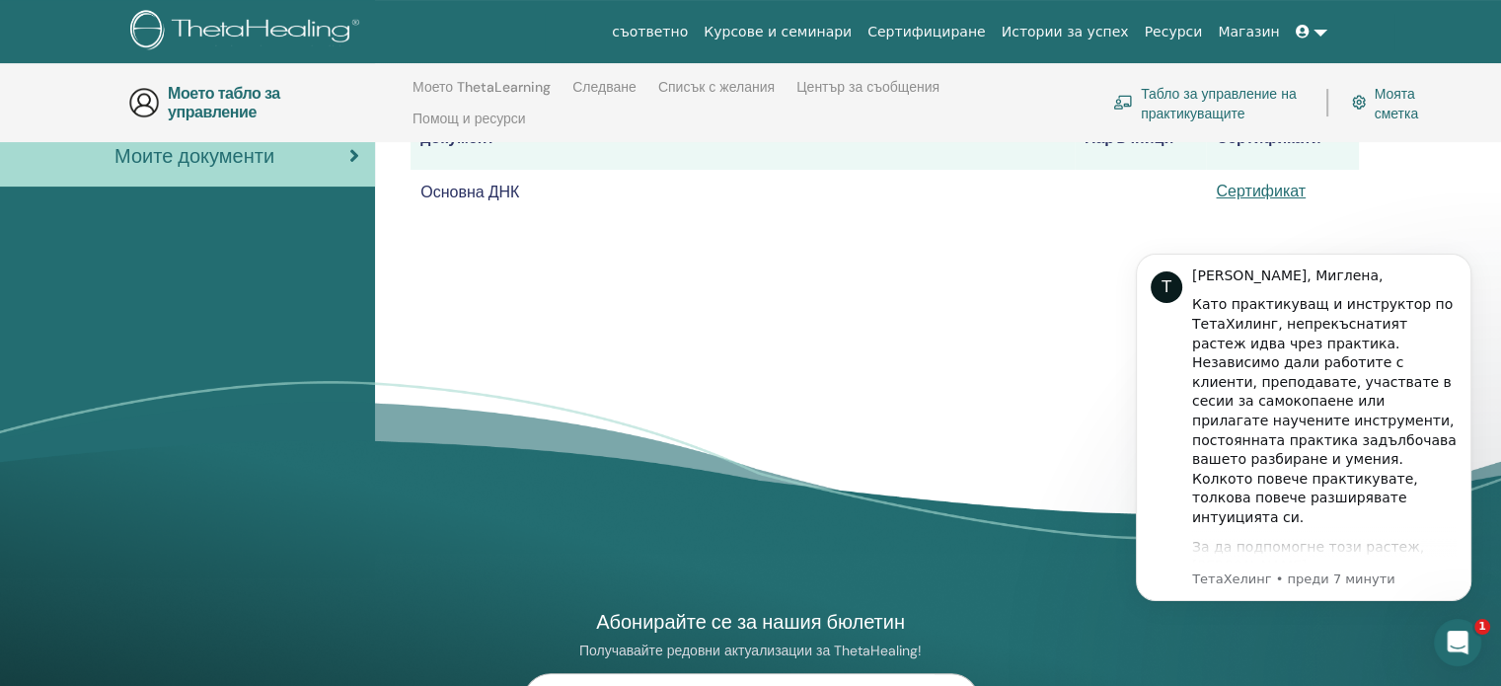
scroll to position [251, 0]
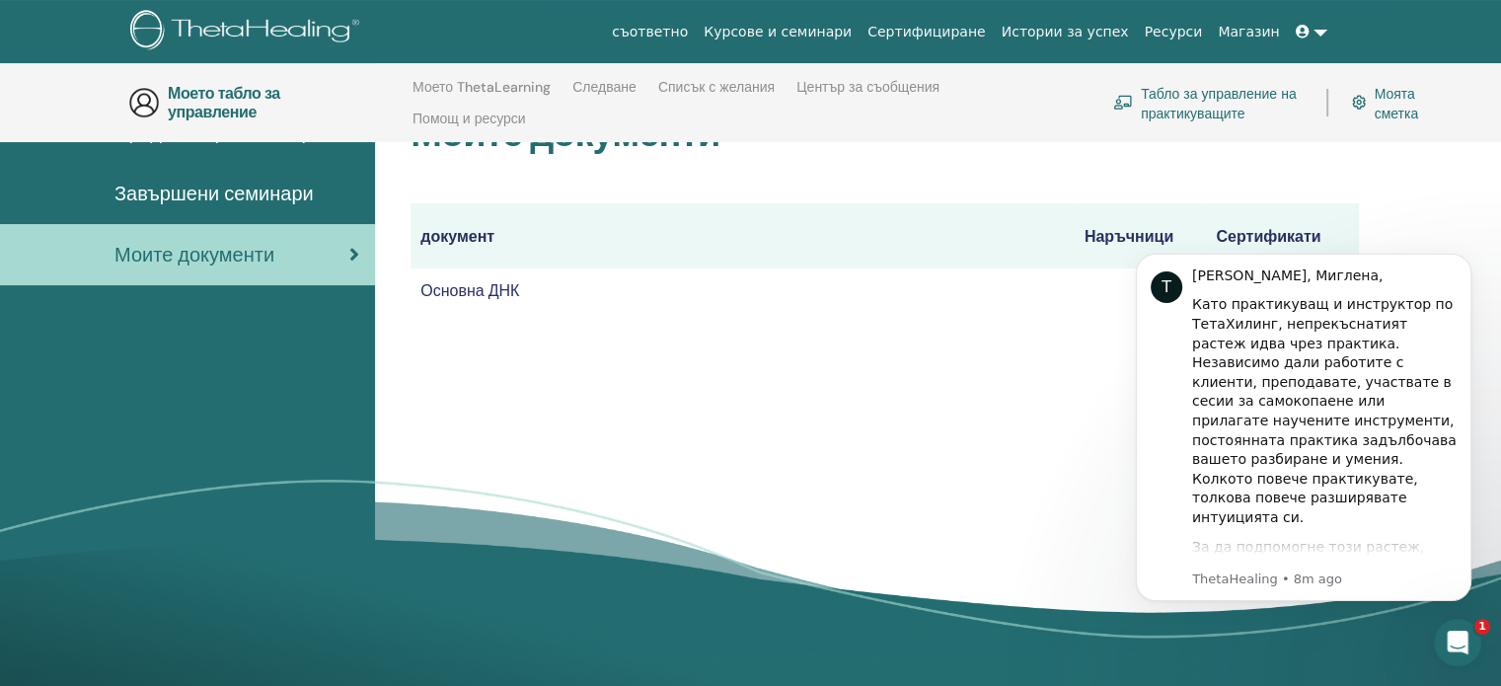
click at [1217, 243] on body "Т Здравей, Миглена, Като практикуващ и инструктор по ТетаХилинг, непрекъснатият…" at bounding box center [1303, 452] width 379 height 431
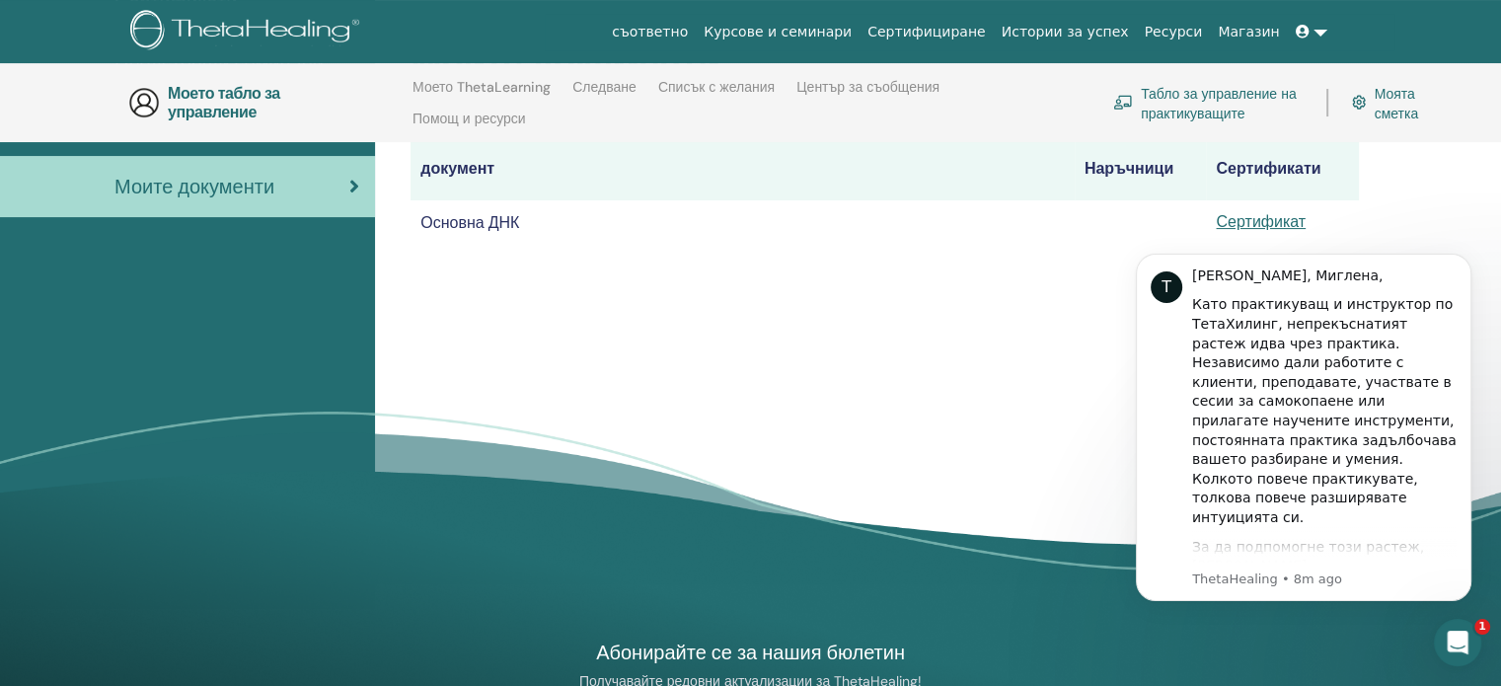
scroll to position [349, 0]
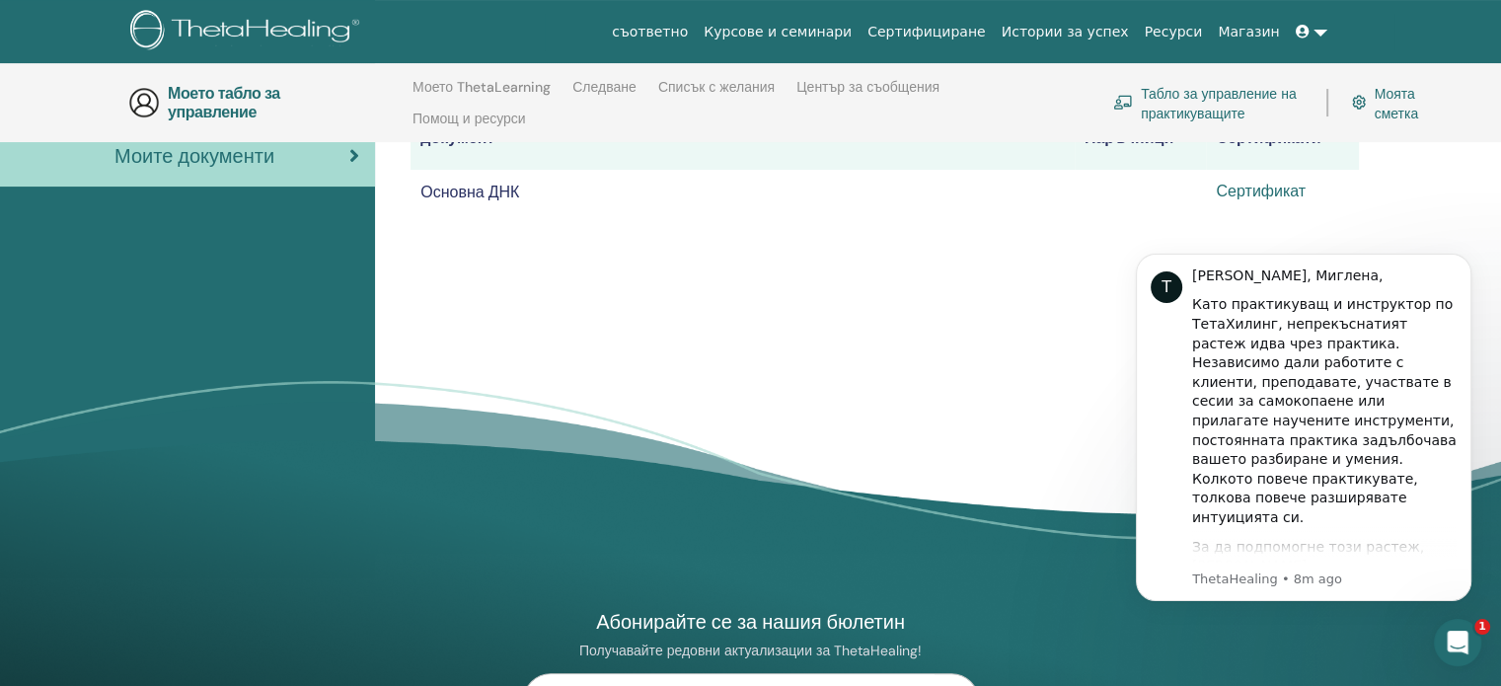
click at [1267, 191] on font "Сертификат" at bounding box center [1261, 191] width 90 height 21
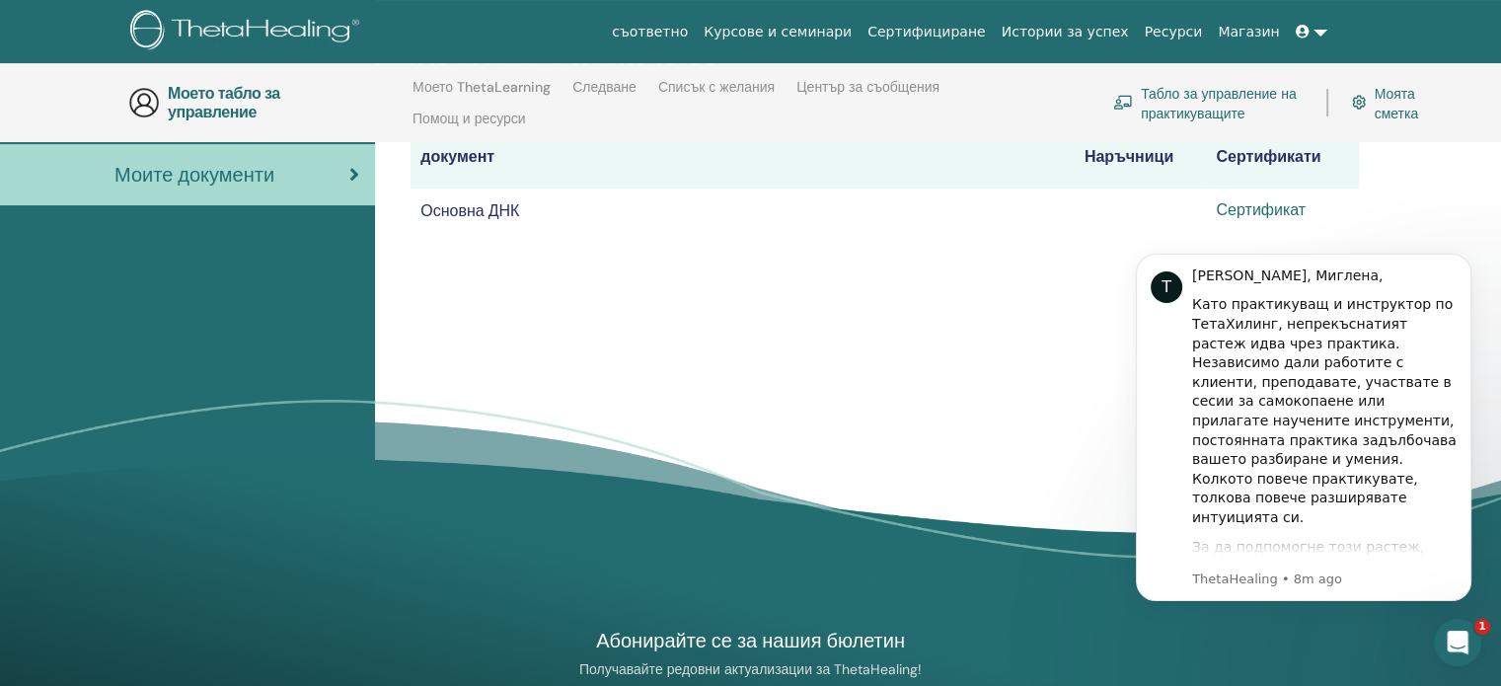
scroll to position [375, 0]
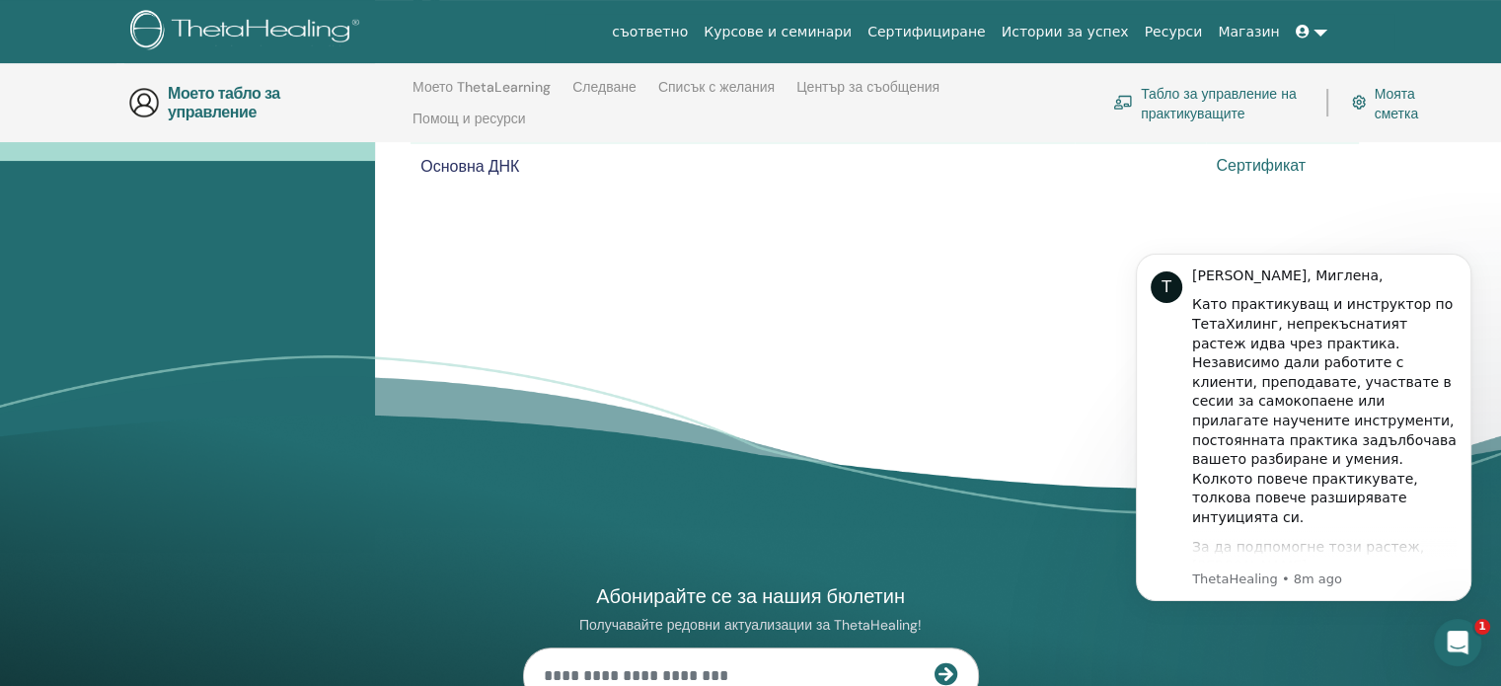
click at [1255, 168] on font "Сертификат" at bounding box center [1261, 165] width 90 height 21
